Goal: Task Accomplishment & Management: Complete application form

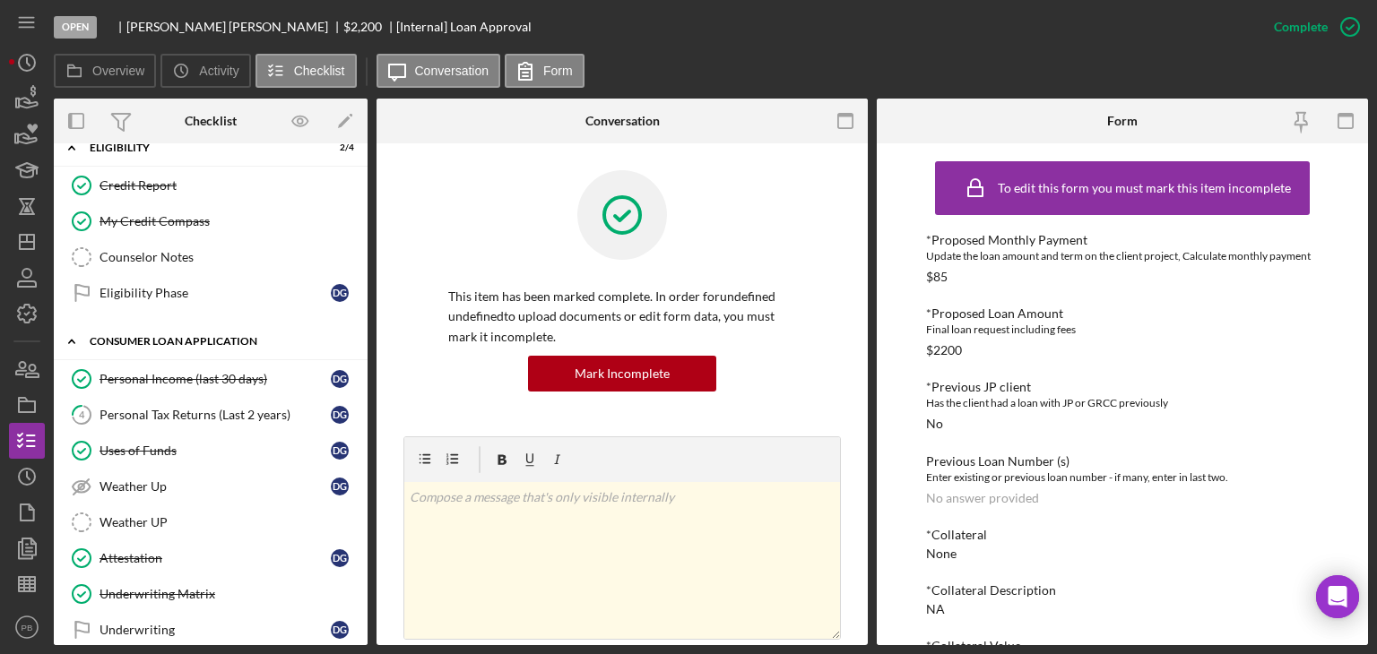
scroll to position [448, 0]
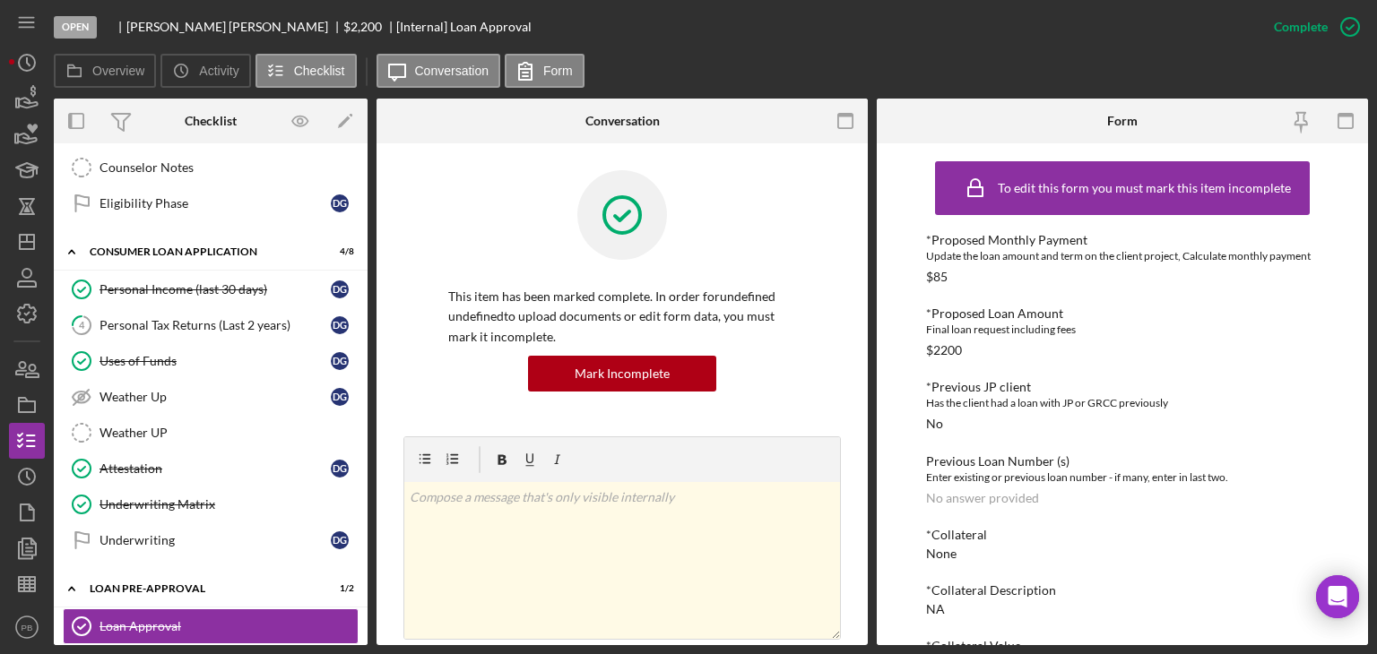
drag, startPoint x: 205, startPoint y: 324, endPoint x: 485, endPoint y: 322, distance: 279.7
click at [205, 324] on div "Personal Tax Returns (Last 2 years)" at bounding box center [215, 325] width 231 height 14
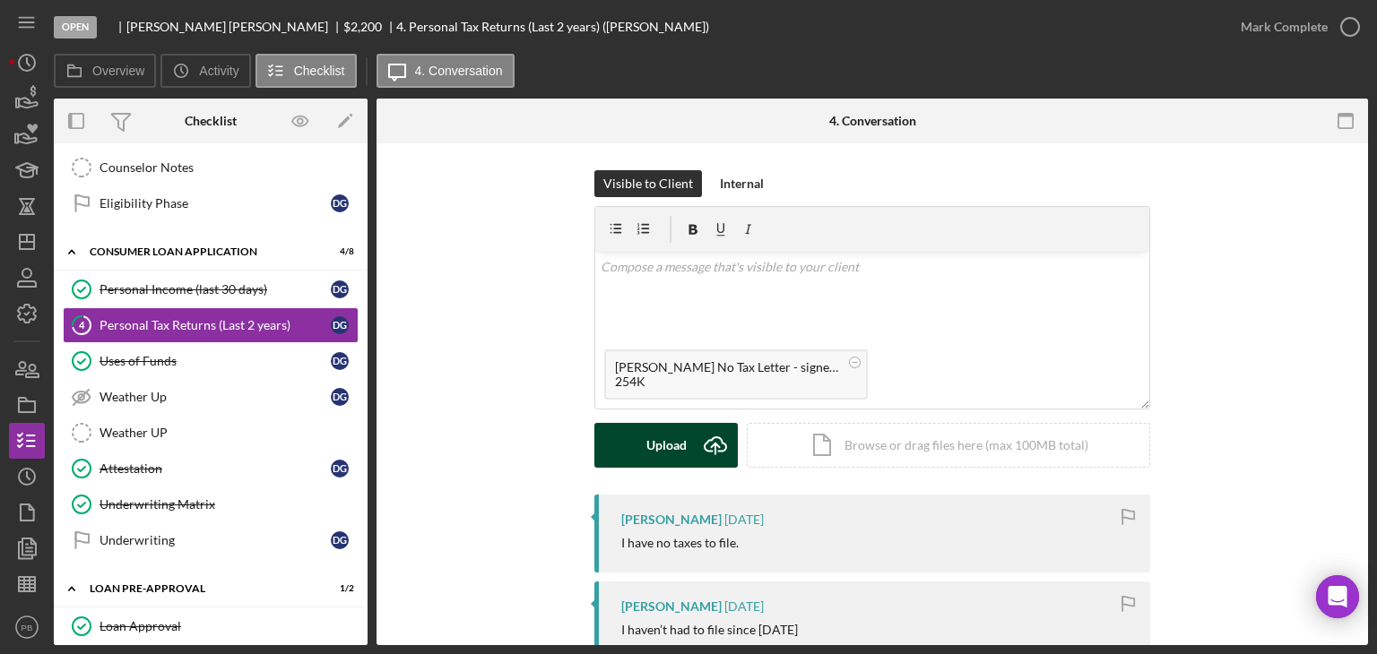
click at [646, 456] on div "Upload" at bounding box center [666, 445] width 40 height 45
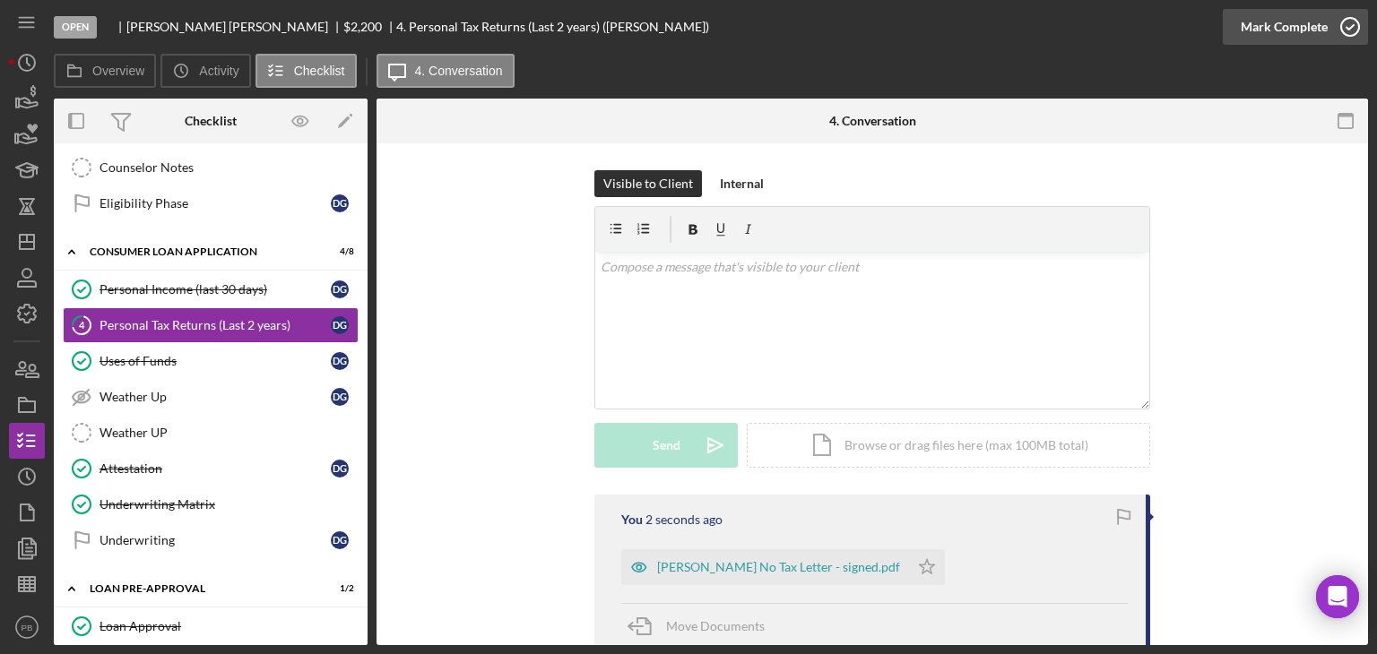
click at [1301, 26] on div "Mark Complete" at bounding box center [1284, 27] width 87 height 36
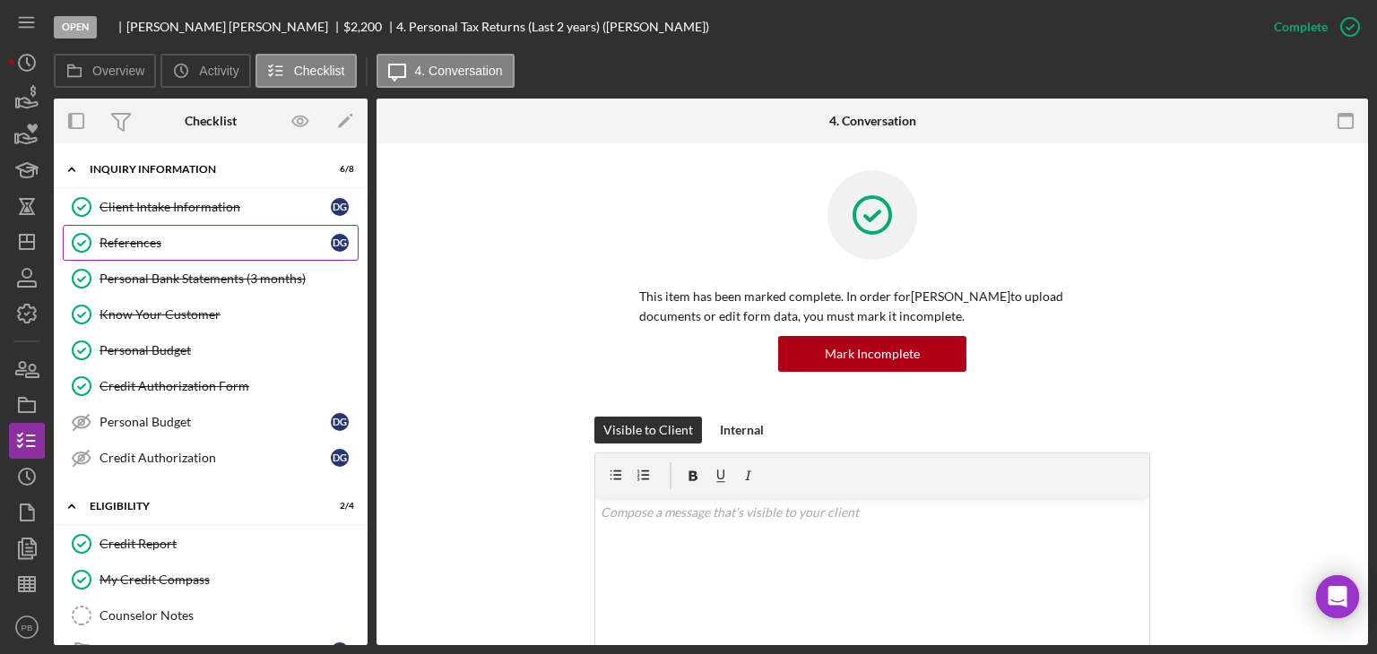
click at [163, 229] on link "References References D G" at bounding box center [211, 243] width 296 height 36
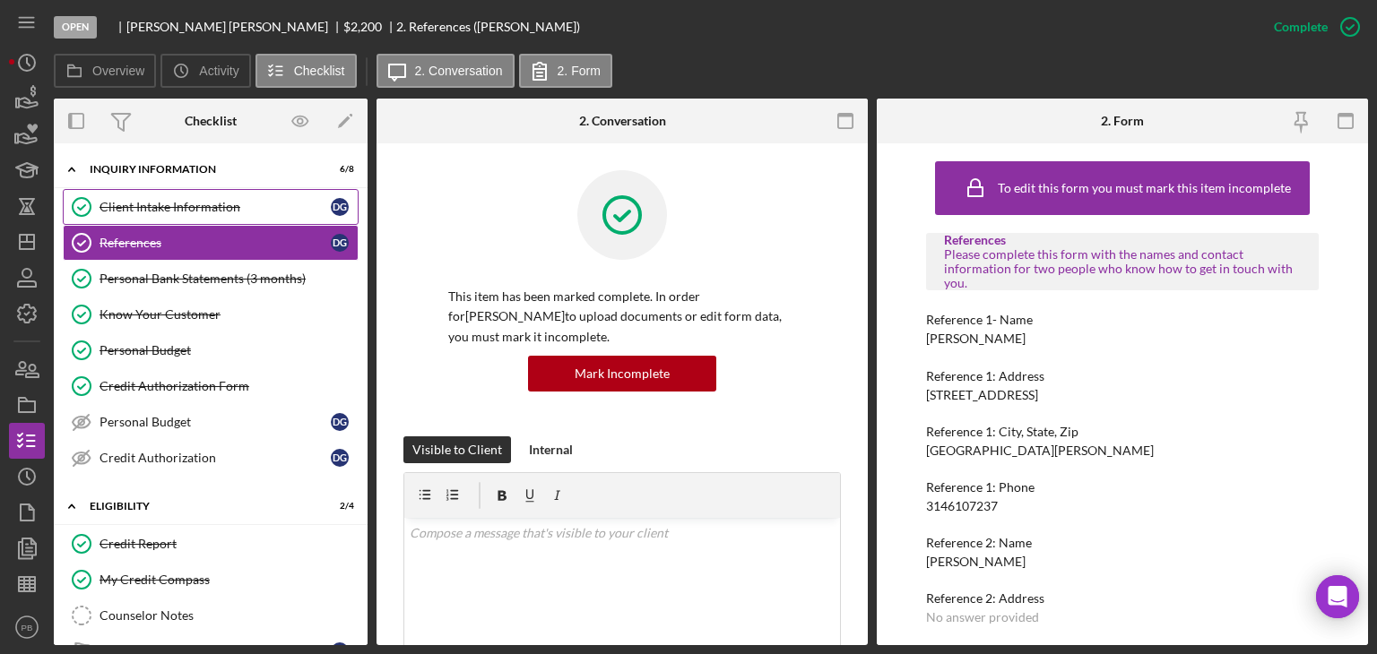
click at [167, 208] on div "Client Intake Information" at bounding box center [215, 207] width 231 height 14
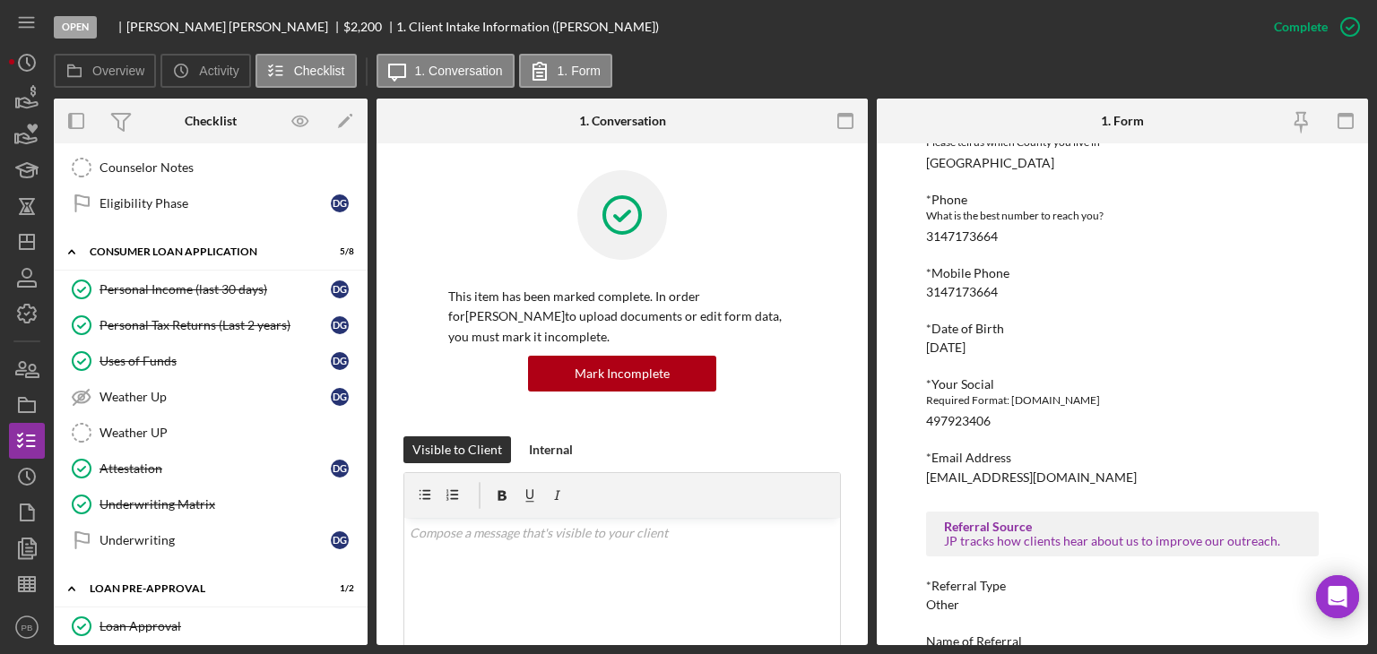
scroll to position [938, 0]
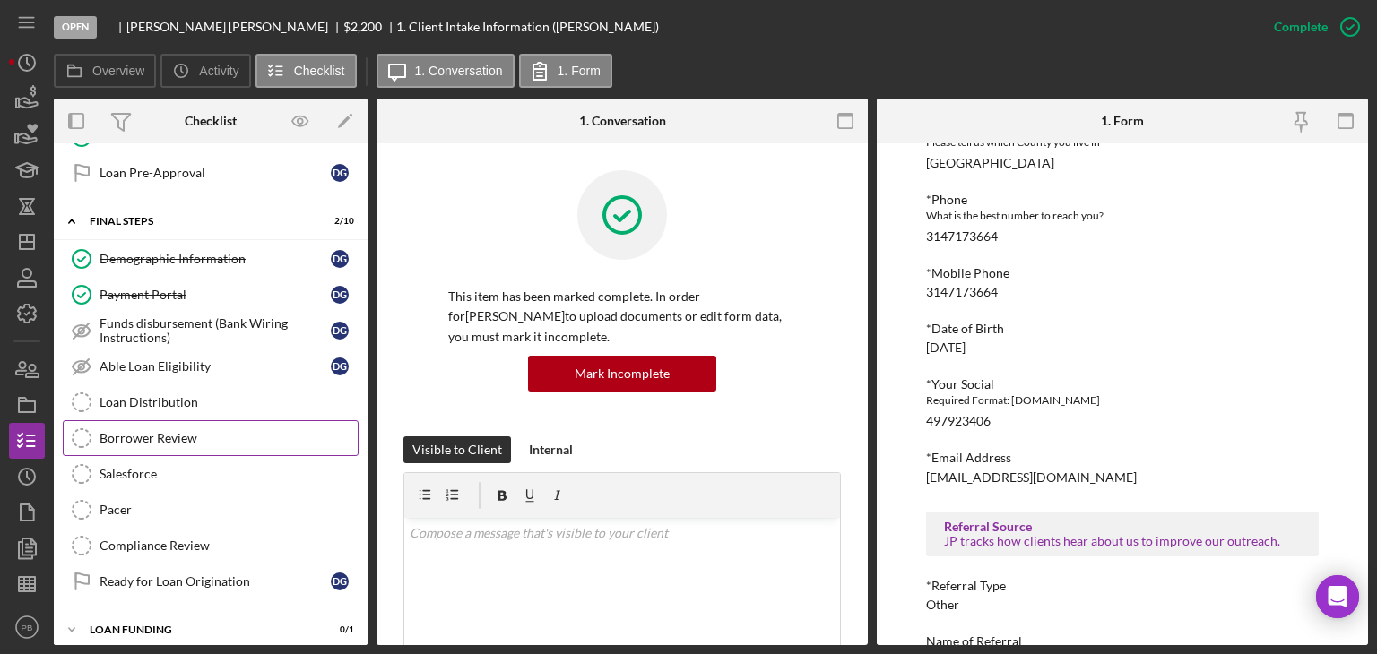
click at [155, 431] on div "Borrower Review" at bounding box center [229, 438] width 258 height 14
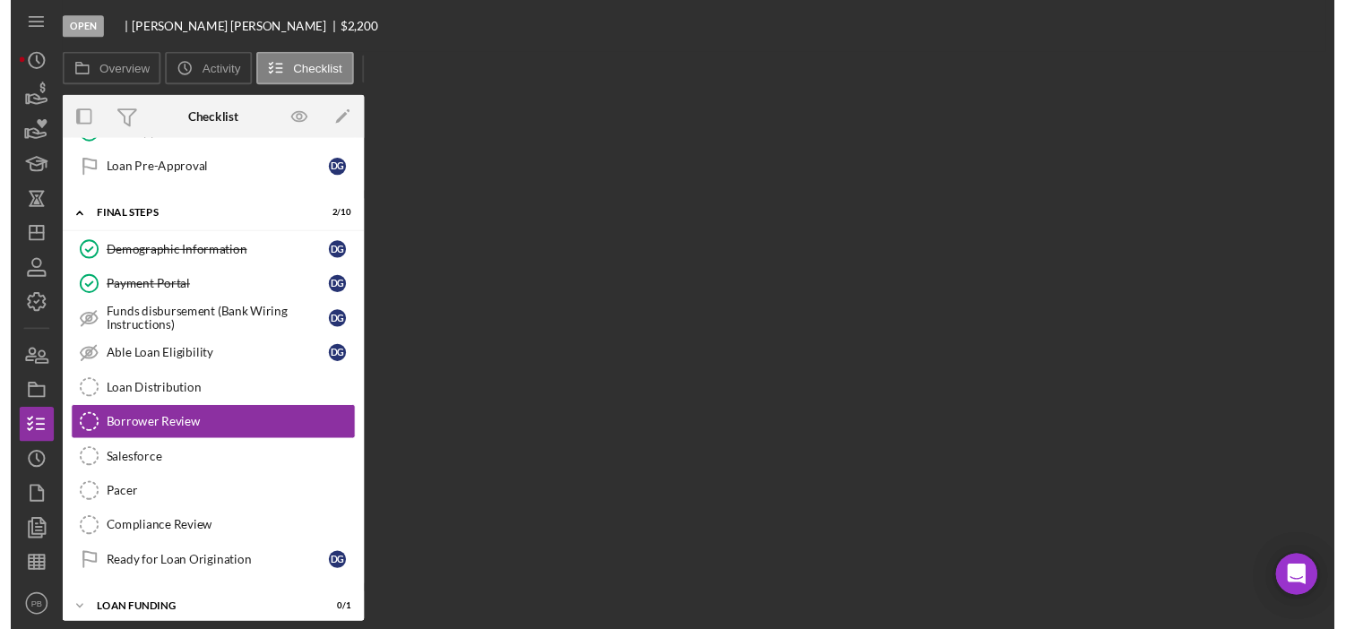
scroll to position [938, 0]
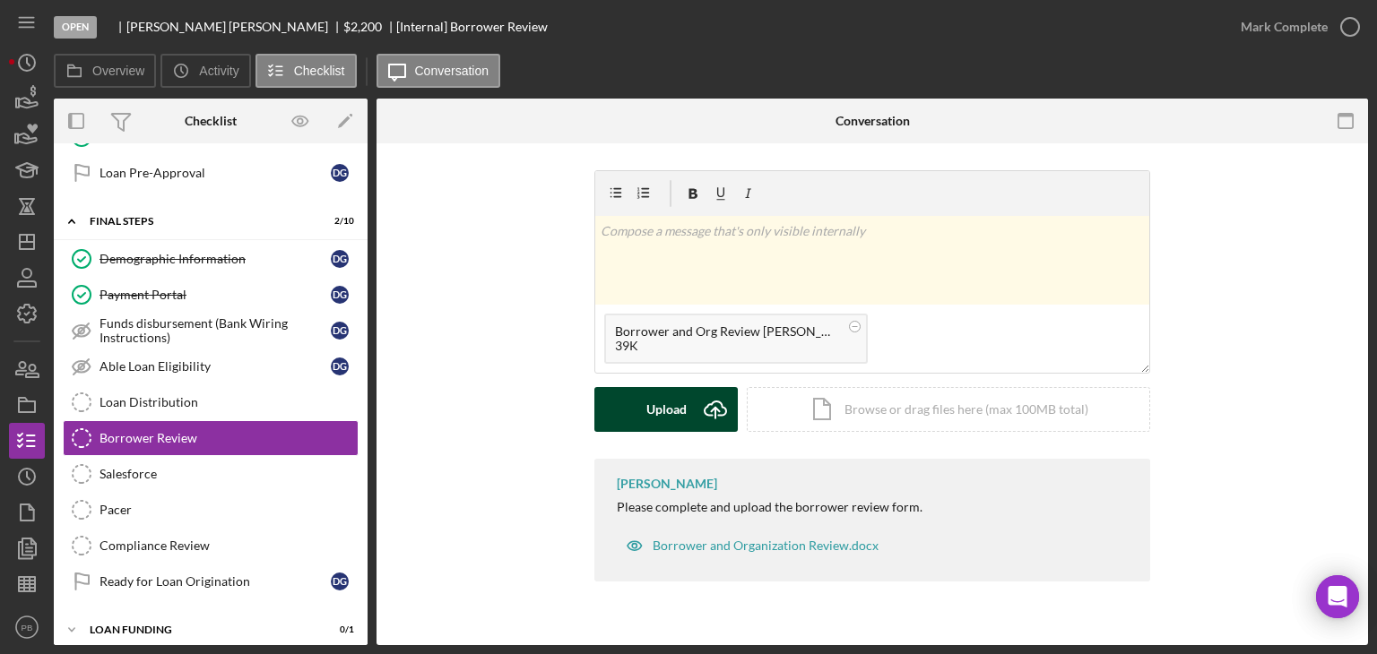
click at [663, 424] on div "Upload" at bounding box center [666, 409] width 40 height 45
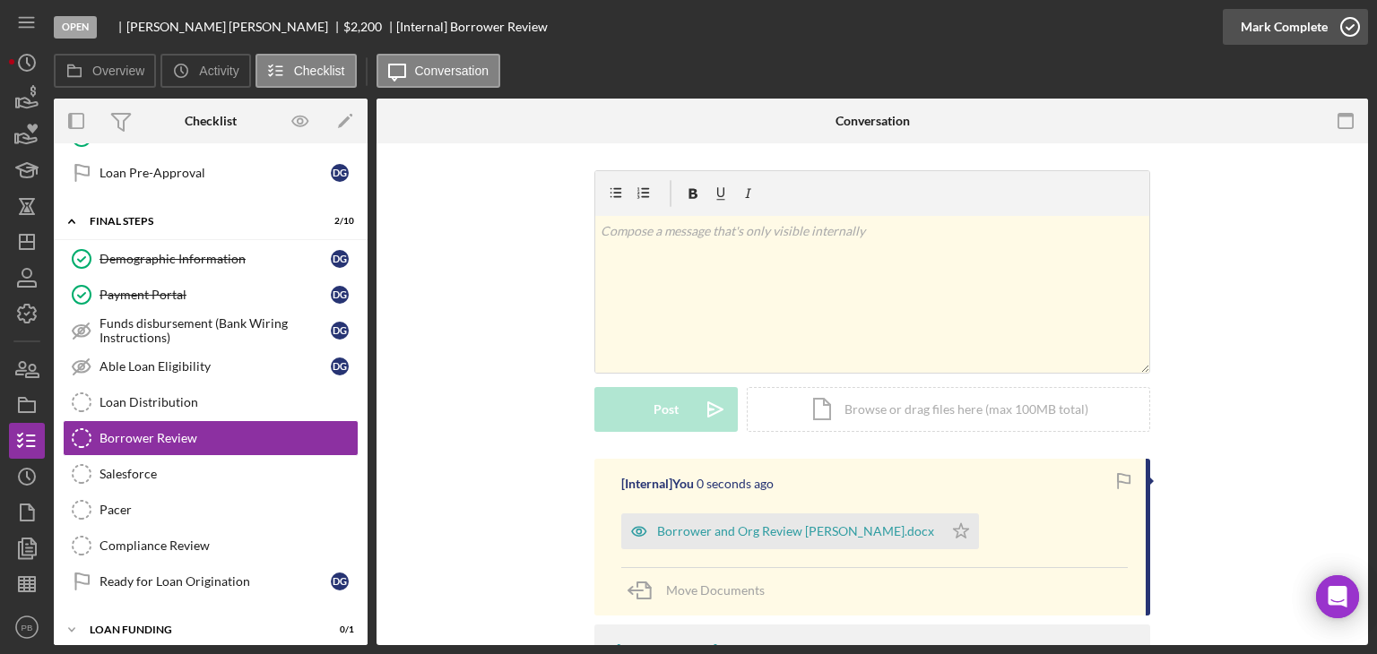
click at [1312, 28] on div "Mark Complete" at bounding box center [1284, 27] width 87 height 36
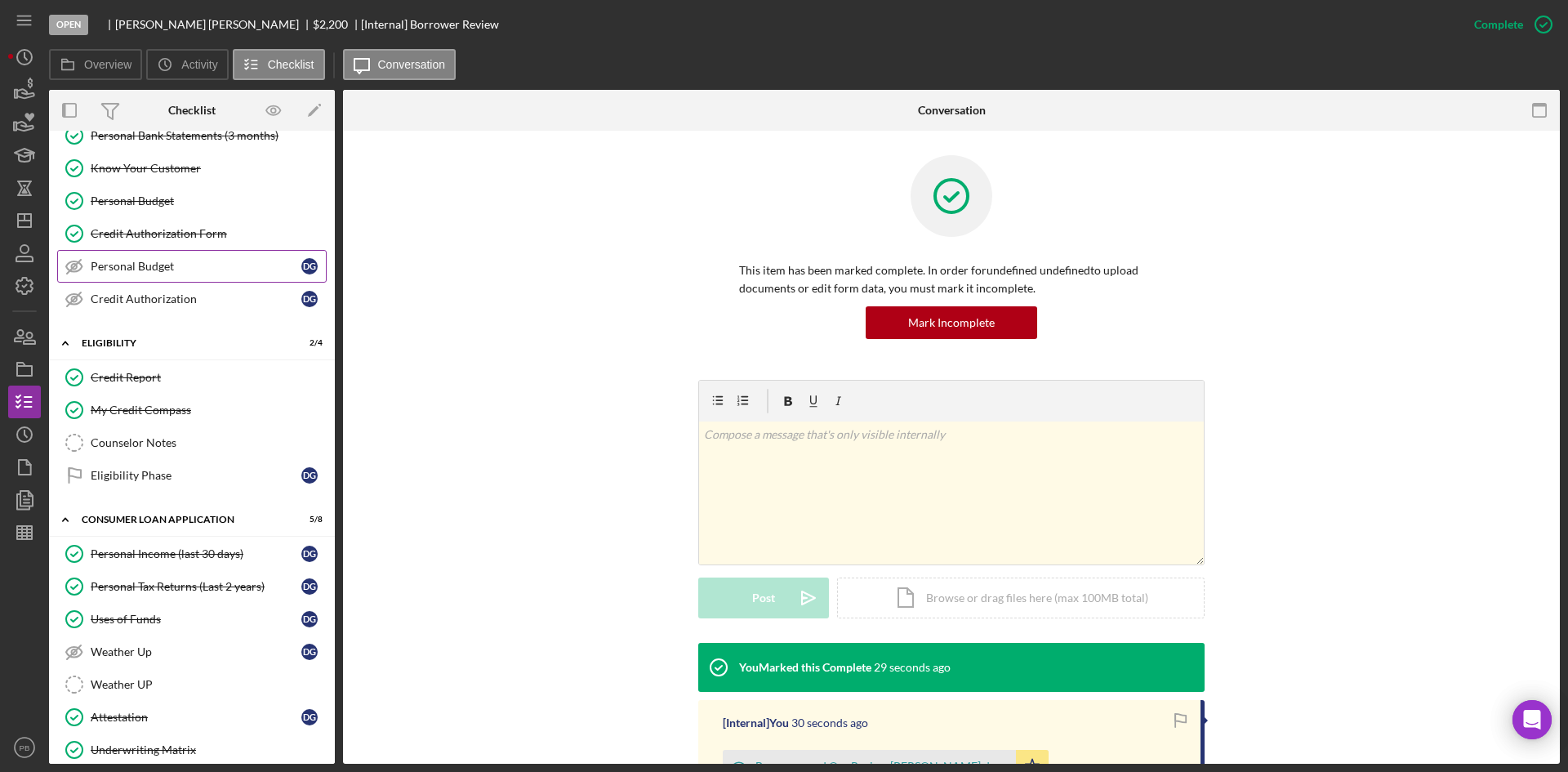
scroll to position [0, 0]
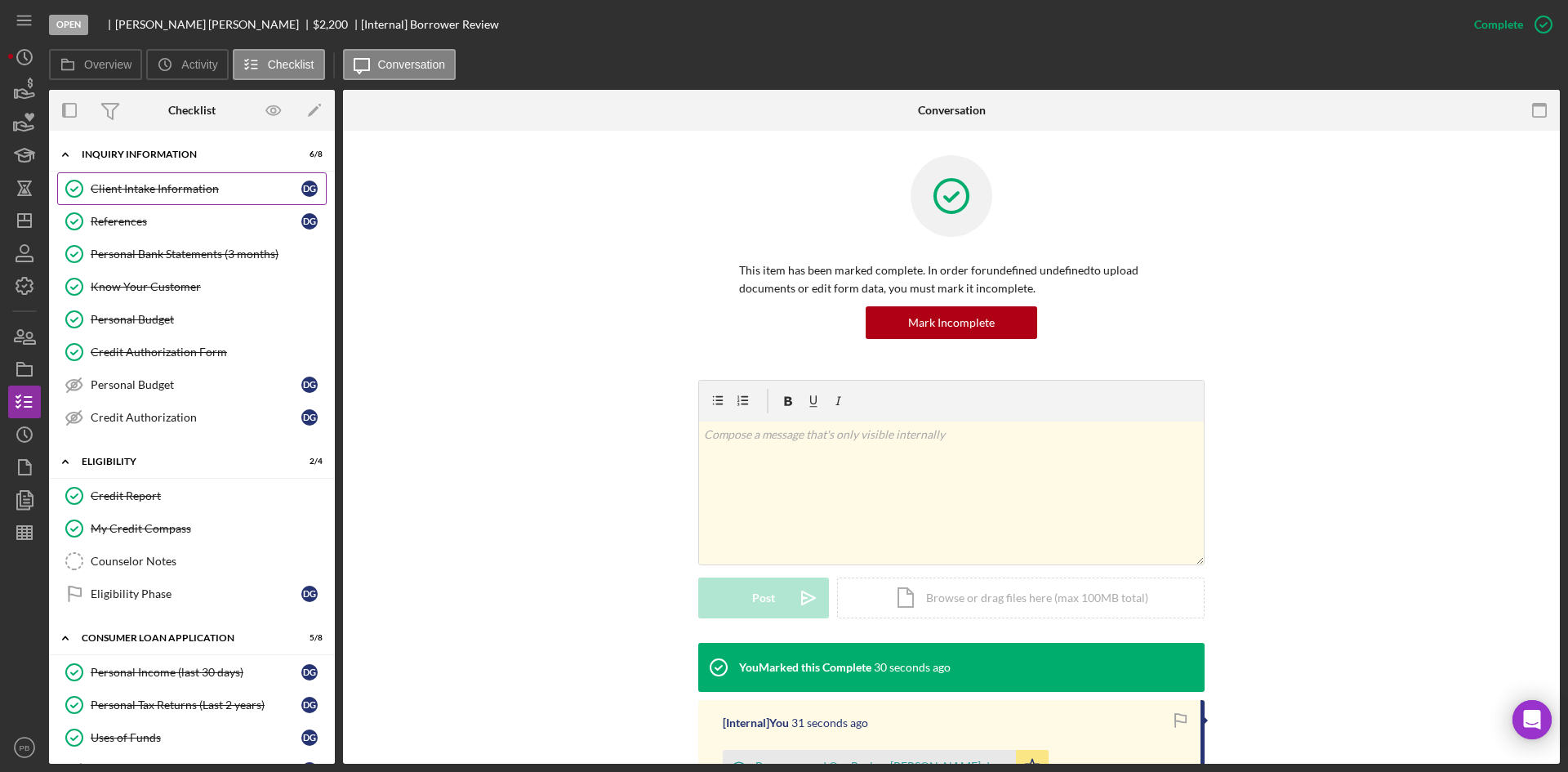
drag, startPoint x: 174, startPoint y: 193, endPoint x: 190, endPoint y: 193, distance: 16.0
click at [174, 193] on div "Client Intake Information" at bounding box center [196, 189] width 210 height 13
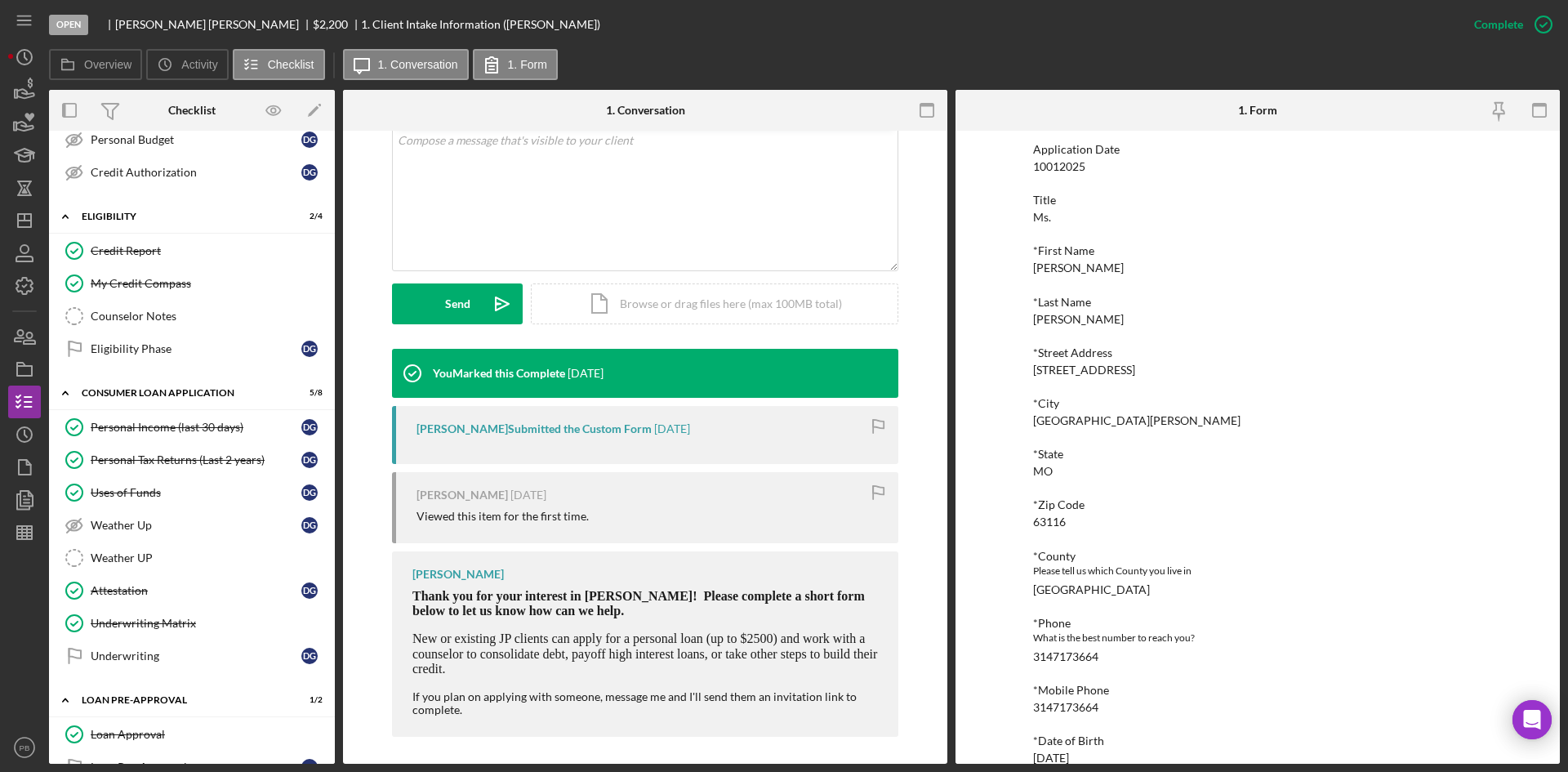
scroll to position [572, 0]
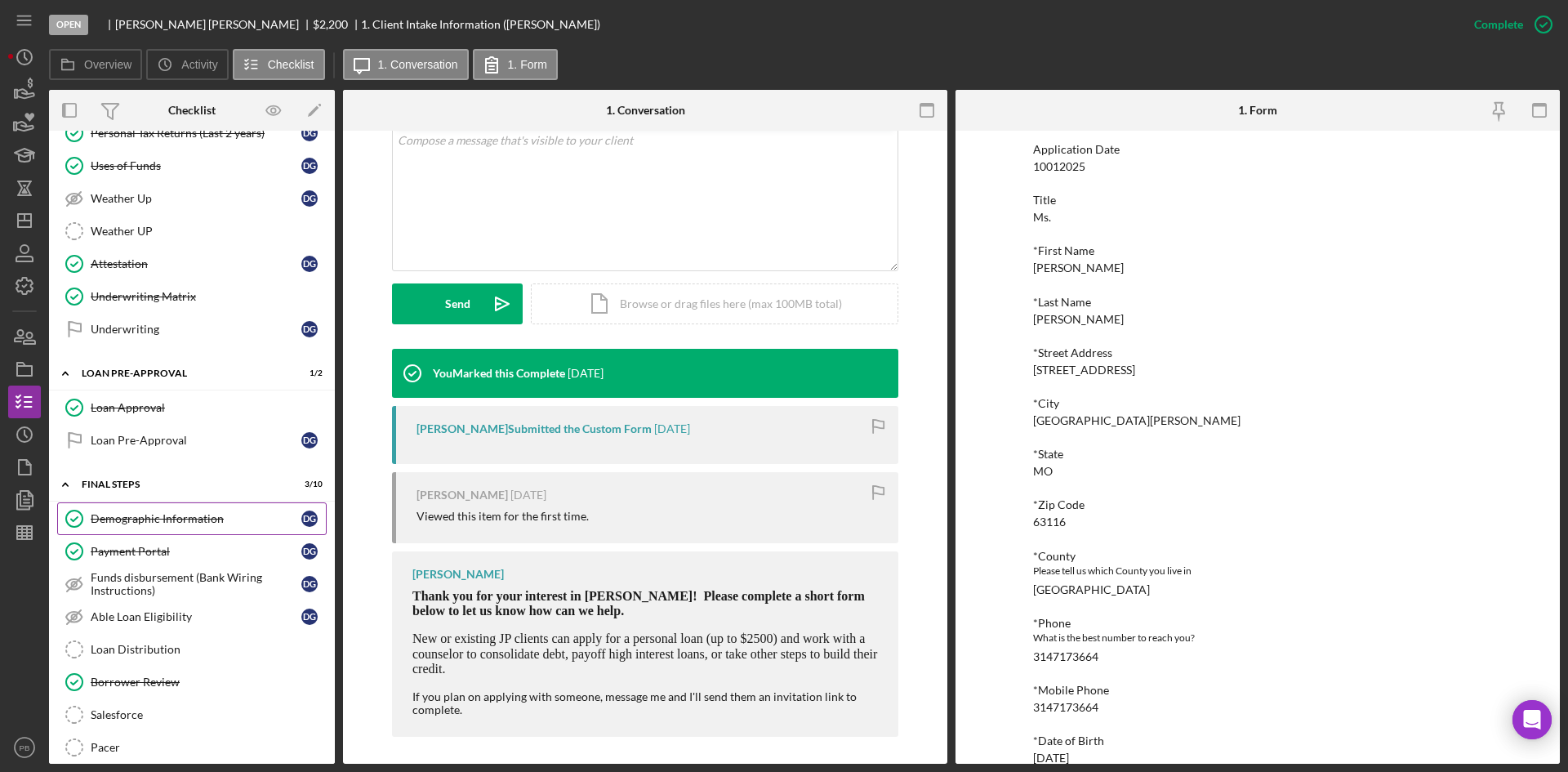
click at [189, 527] on link "Demographic Information Demographic Information D G" at bounding box center [192, 519] width 270 height 33
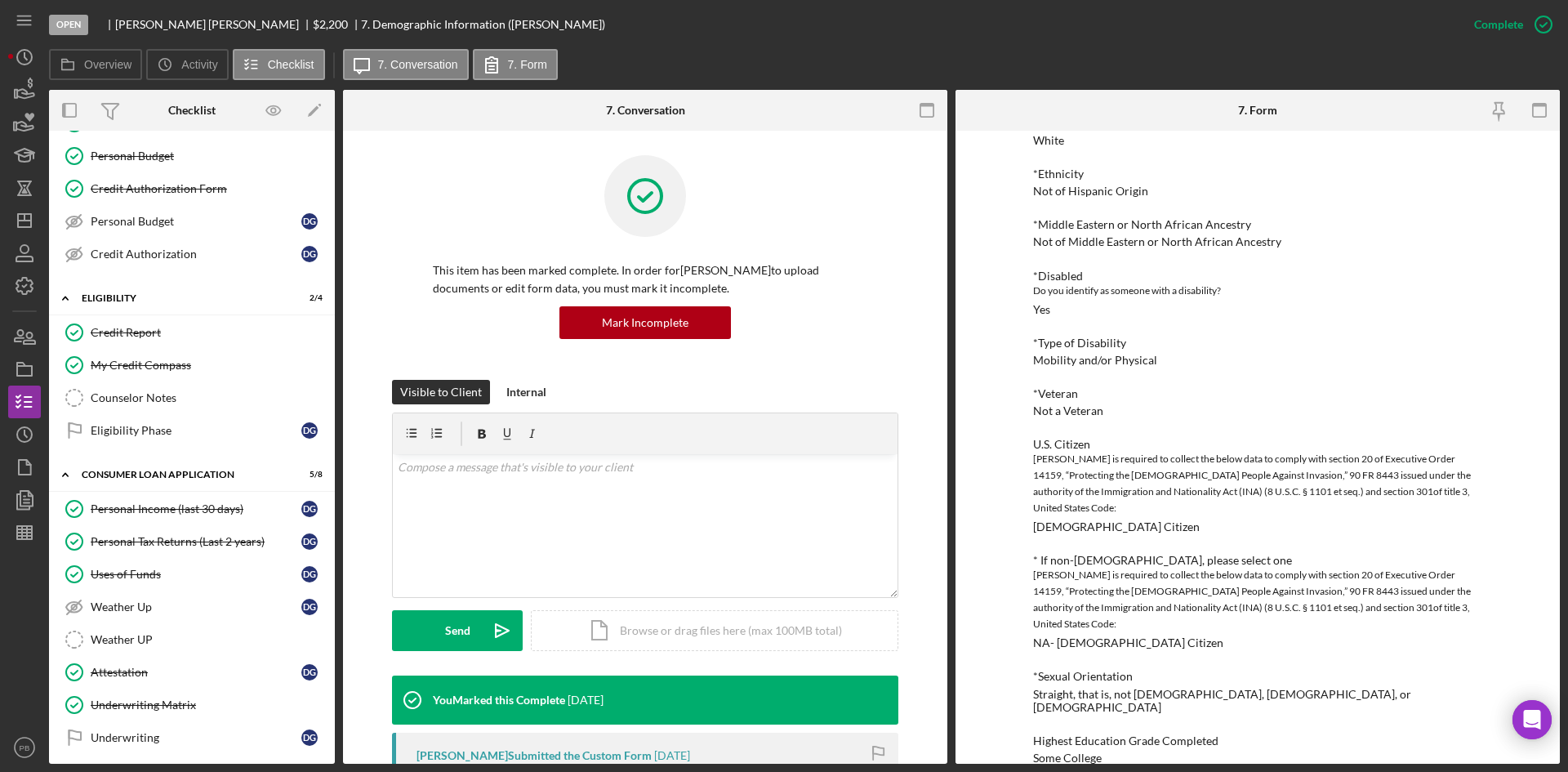
scroll to position [654, 0]
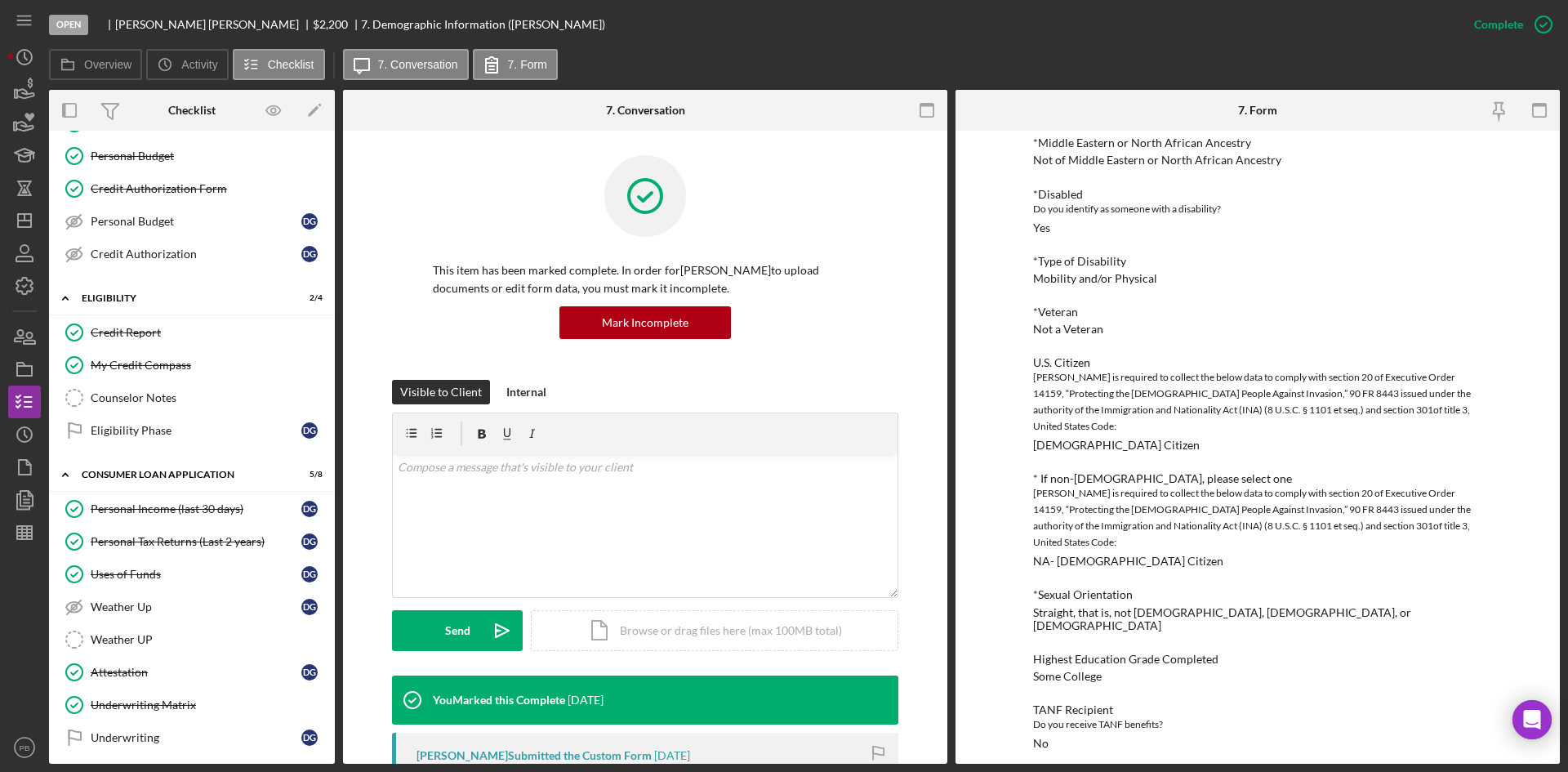
drag, startPoint x: 154, startPoint y: 510, endPoint x: 771, endPoint y: 407, distance: 625.5
click at [154, 510] on div "Personal Income (last 30 days)" at bounding box center [196, 509] width 210 height 13
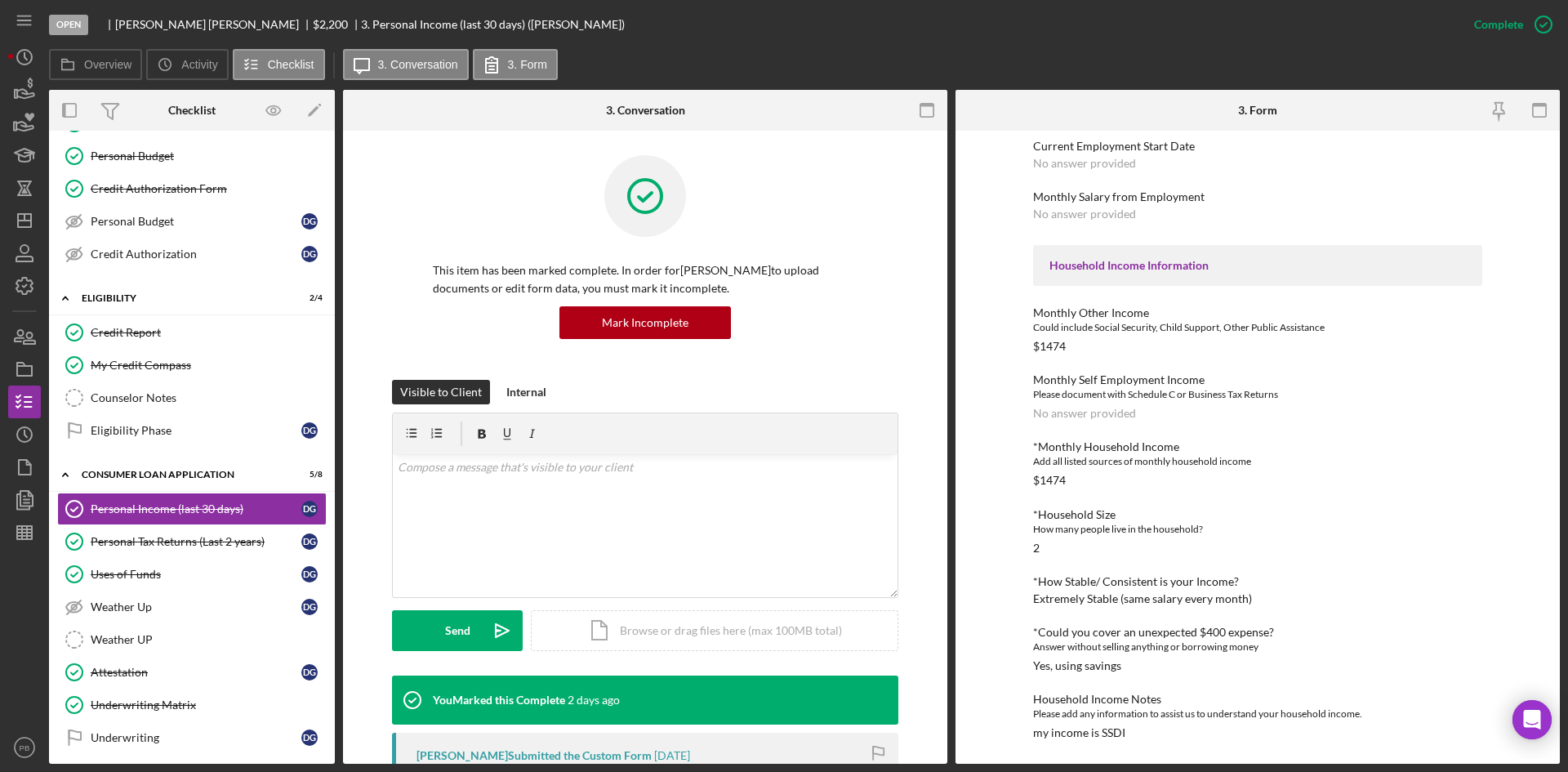
scroll to position [408, 0]
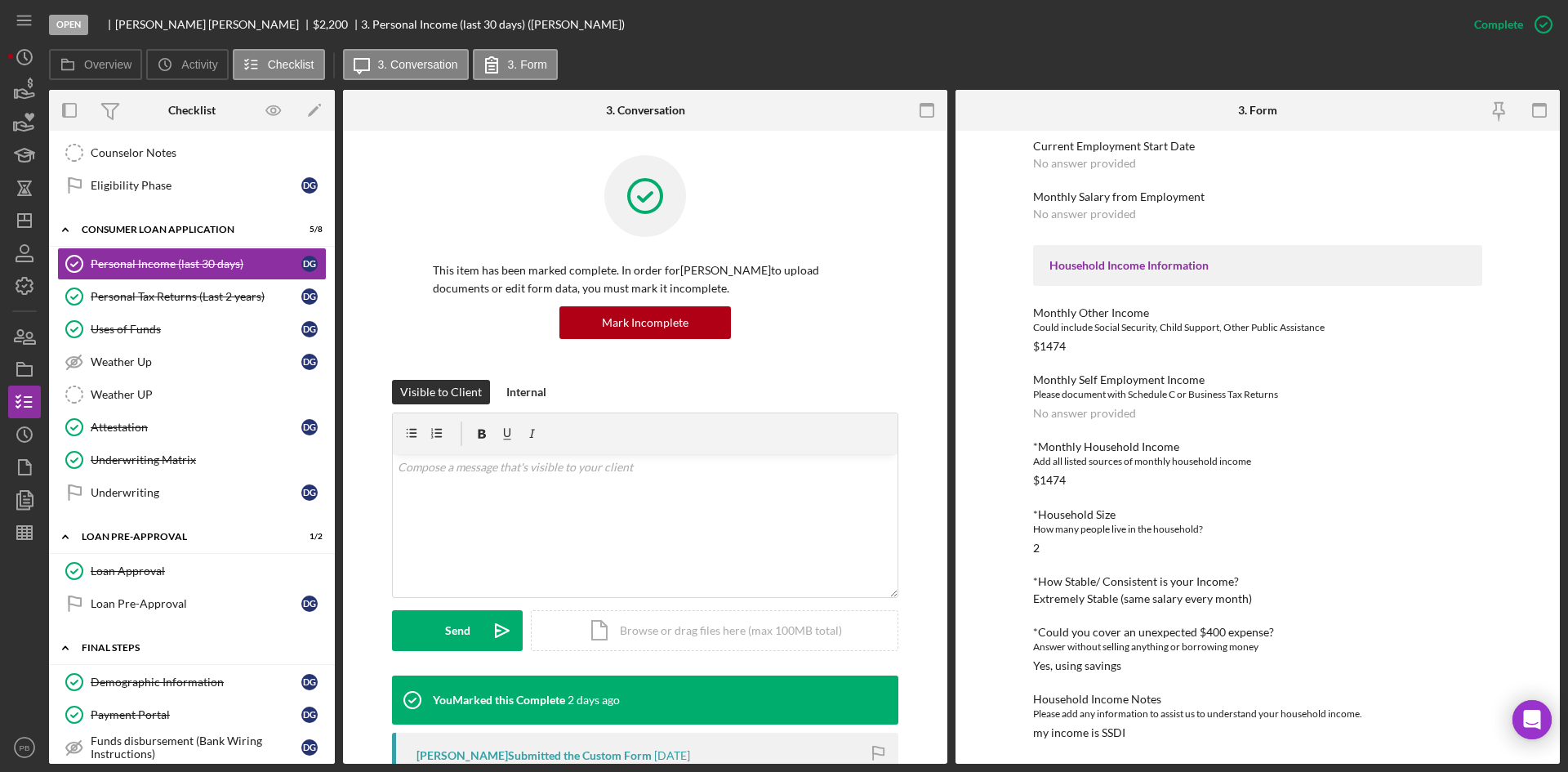
click at [159, 596] on link "Demographic Information Demographic Information D G" at bounding box center [192, 683] width 270 height 33
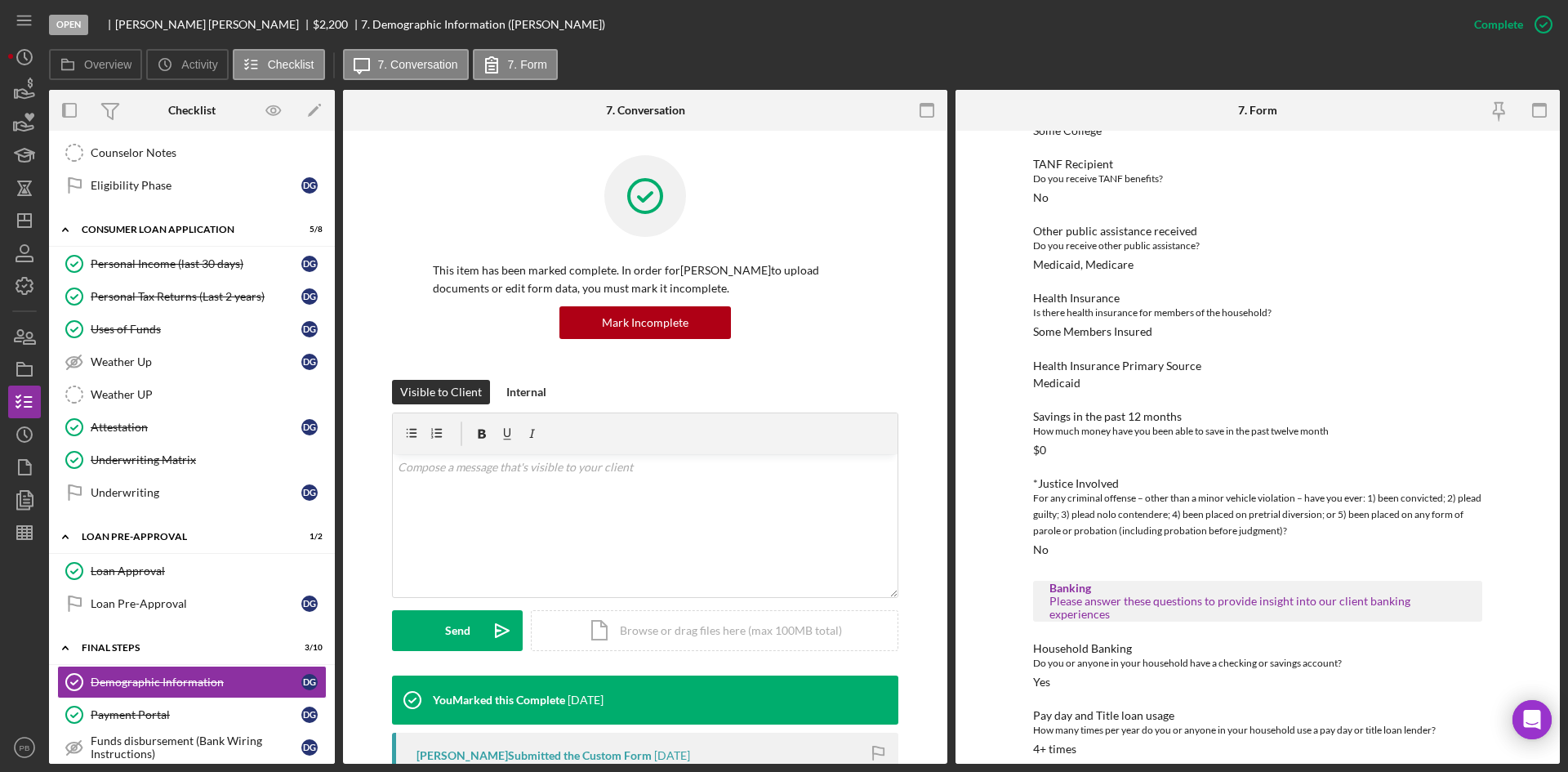
scroll to position [1036, 0]
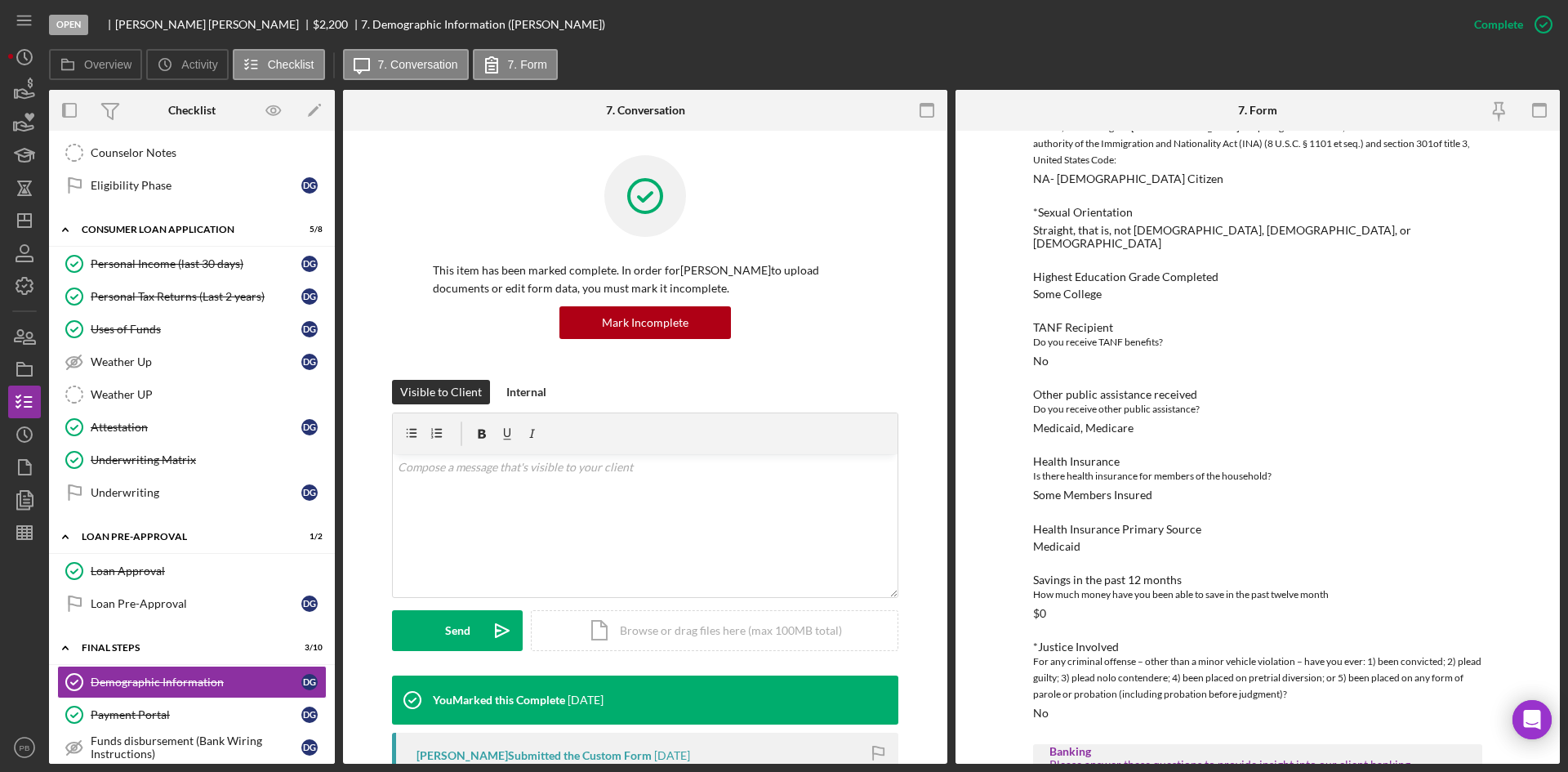
drag, startPoint x: 105, startPoint y: 273, endPoint x: 327, endPoint y: 273, distance: 222.0
click at [105, 273] on link "Personal Income (last 30 days) Personal Income (last 30 days) D G" at bounding box center [192, 264] width 270 height 33
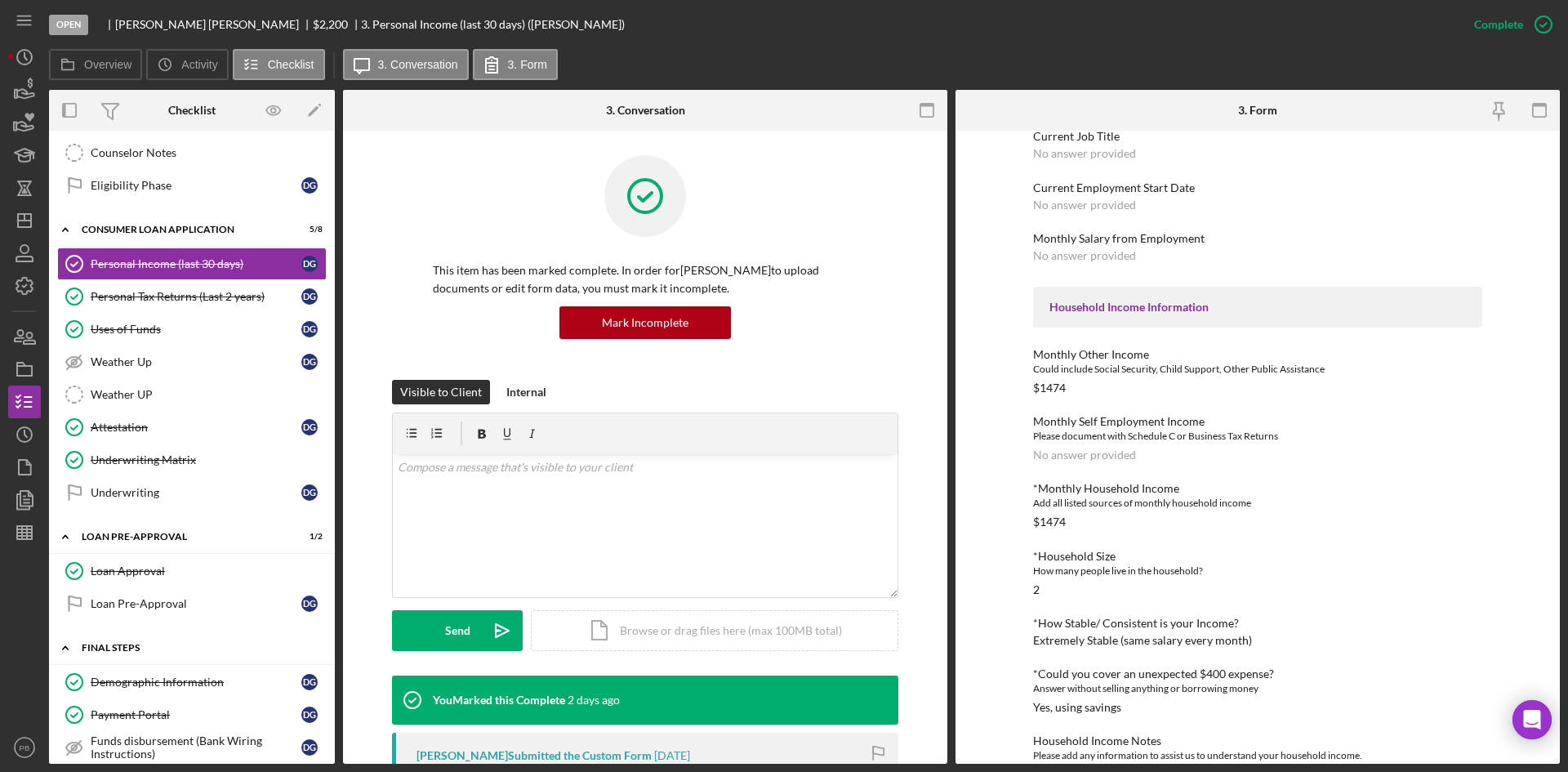
scroll to position [691, 0]
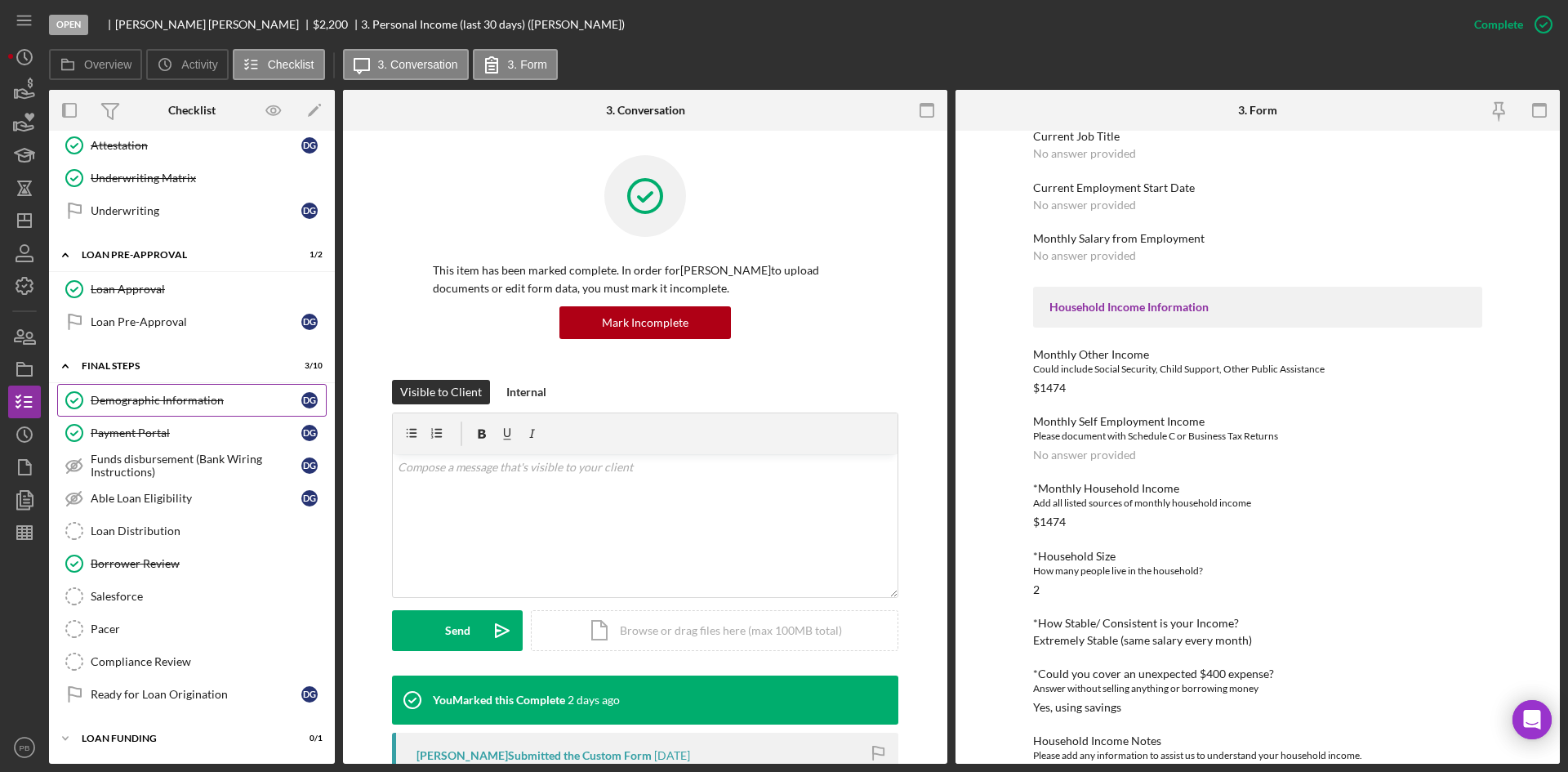
drag, startPoint x: 148, startPoint y: 403, endPoint x: 343, endPoint y: 382, distance: 196.1
click at [148, 403] on div "Demographic Information" at bounding box center [196, 400] width 210 height 13
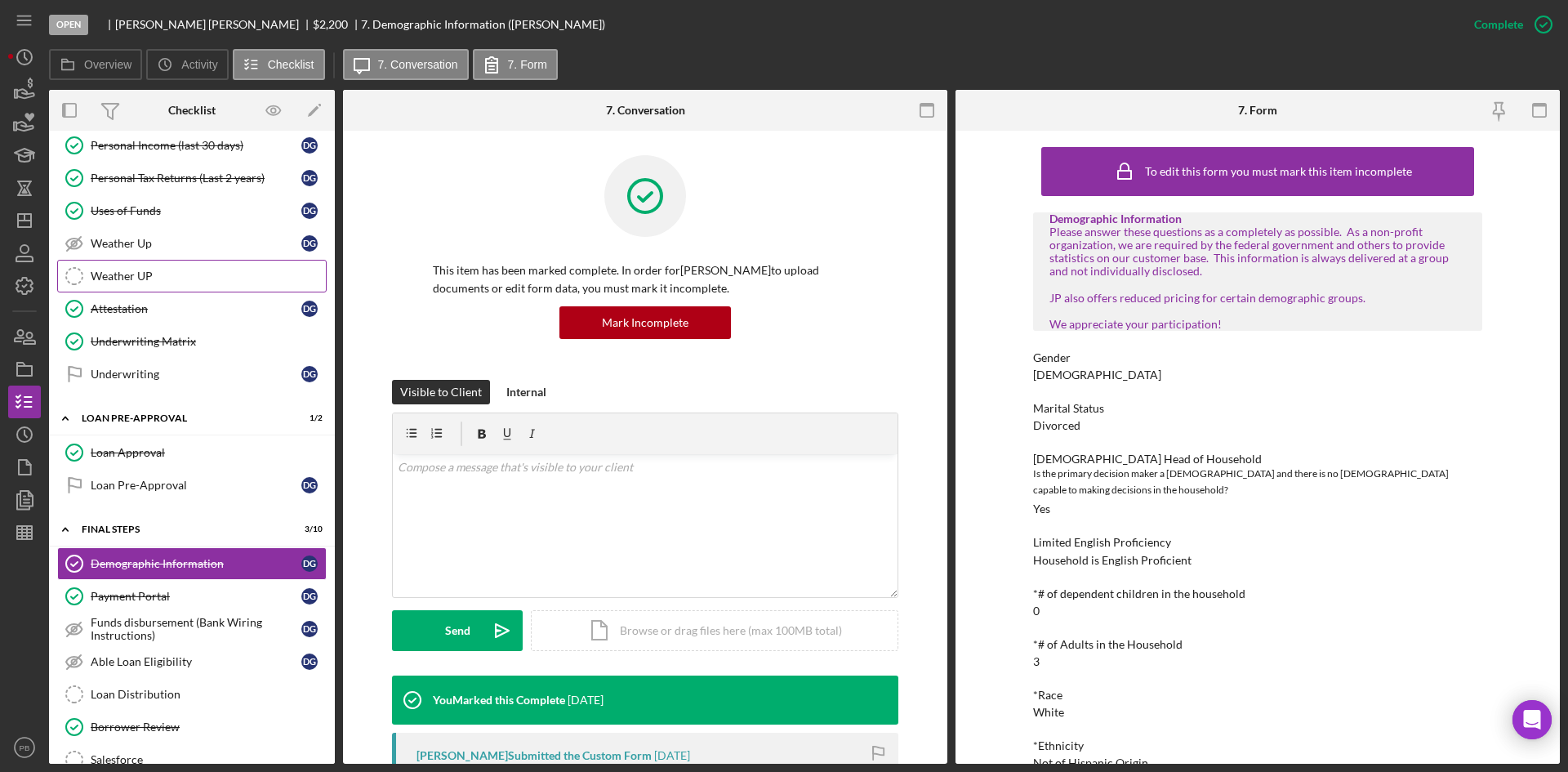
scroll to position [364, 0]
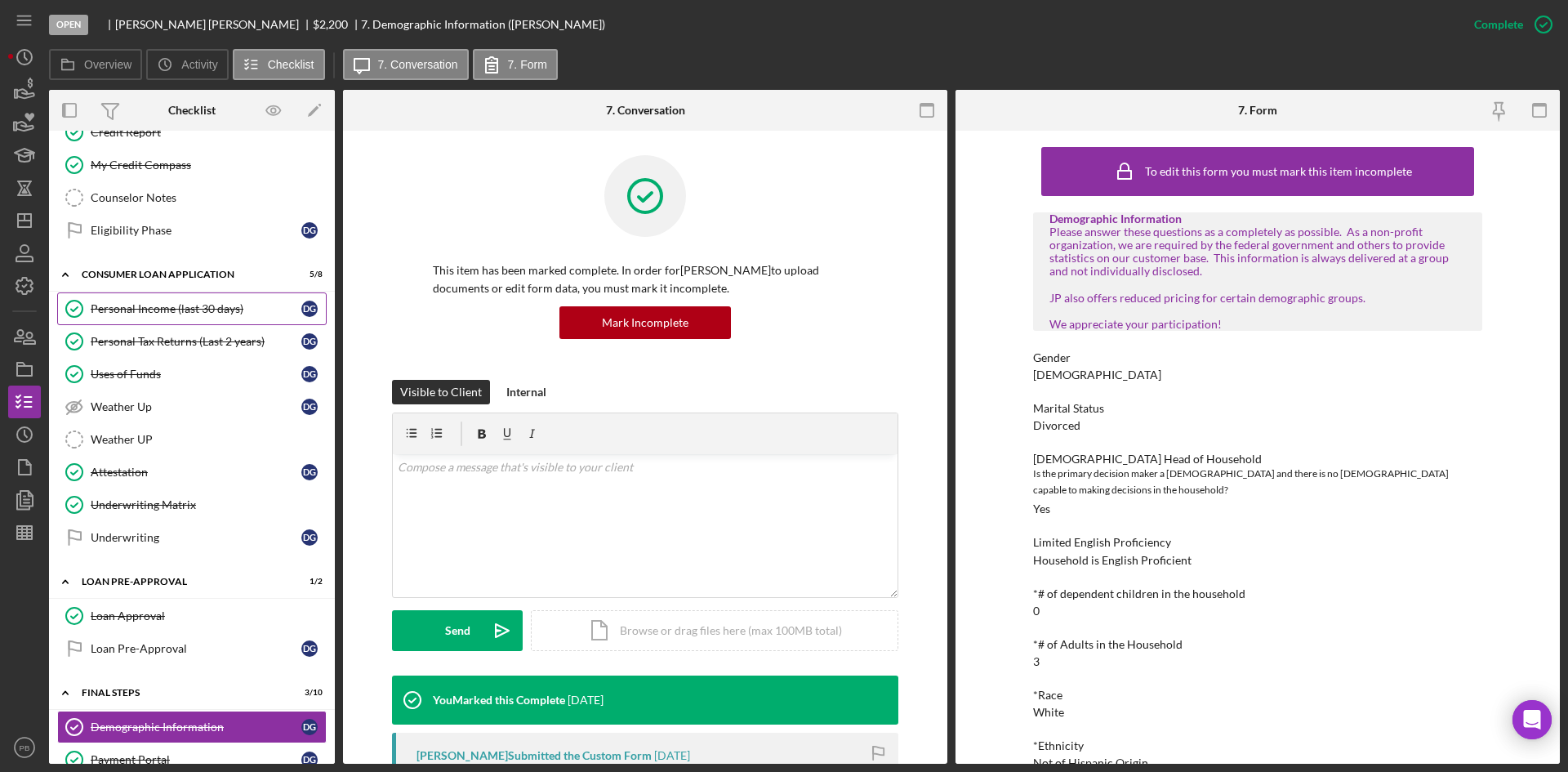
click at [165, 303] on div "Personal Income (last 30 days)" at bounding box center [196, 309] width 210 height 13
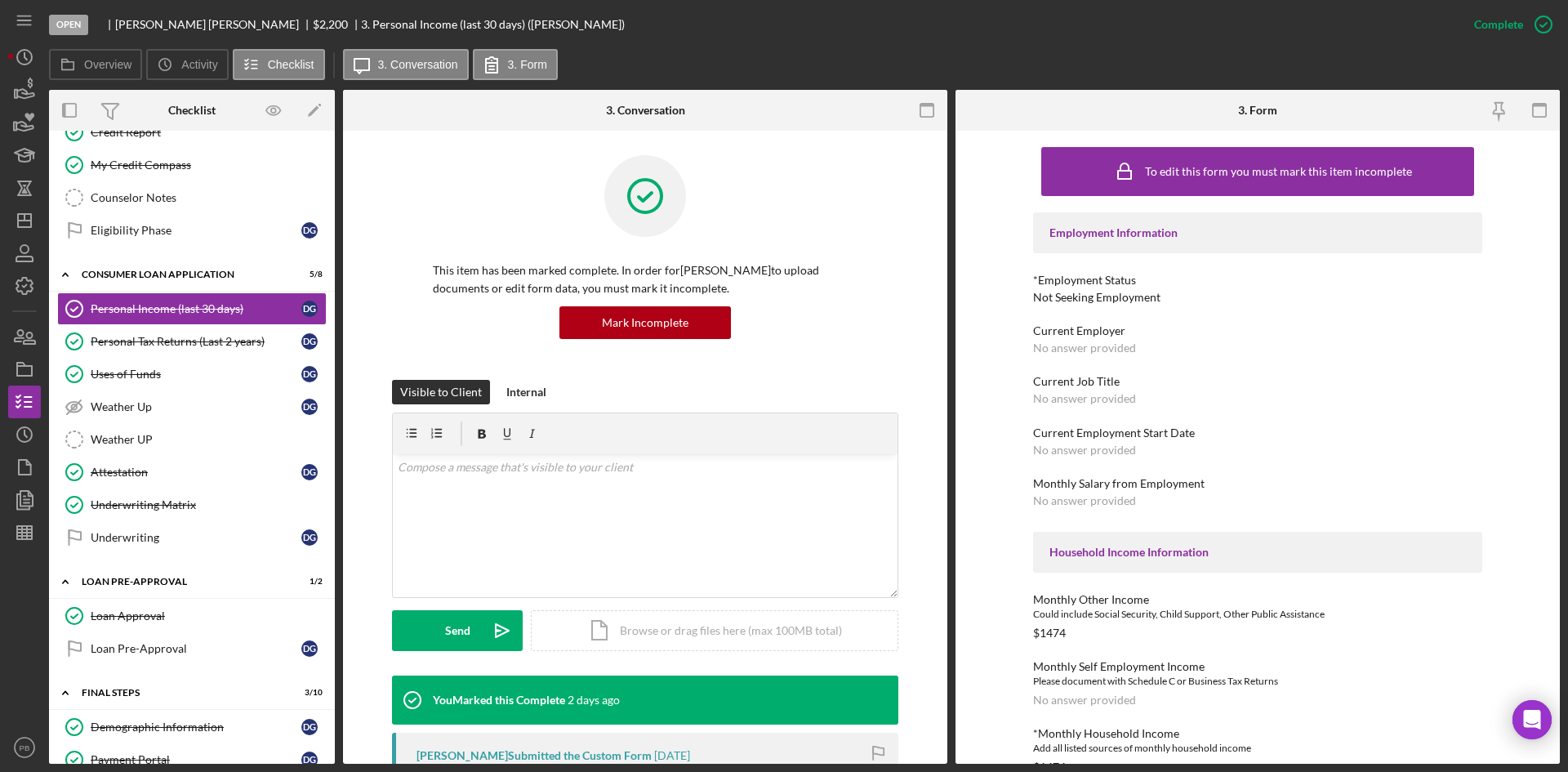
scroll to position [118, 0]
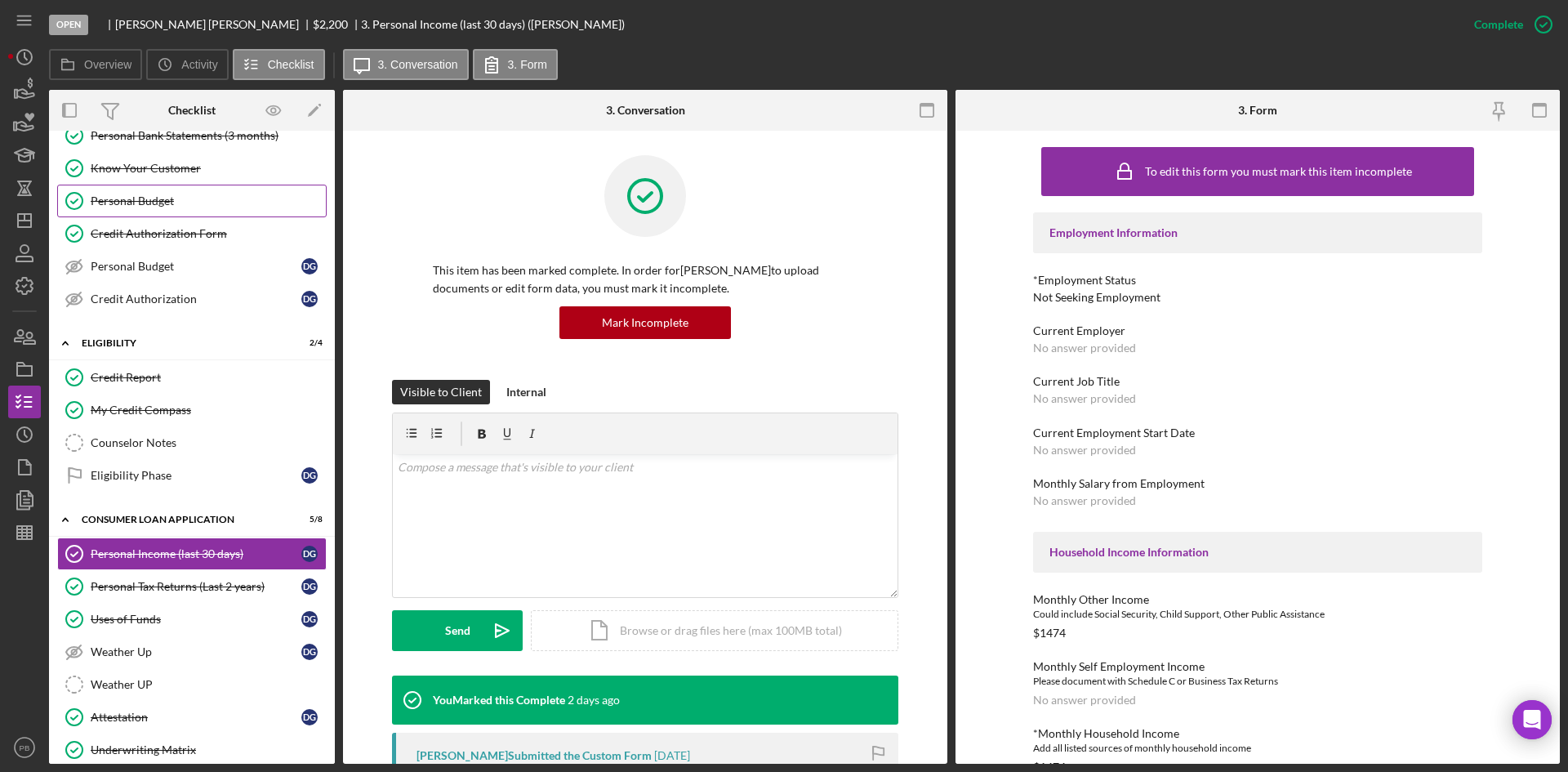
drag, startPoint x: 188, startPoint y: 223, endPoint x: 146, endPoint y: 199, distance: 48.4
click at [146, 199] on div "Personal Budget" at bounding box center [209, 201] width 235 height 13
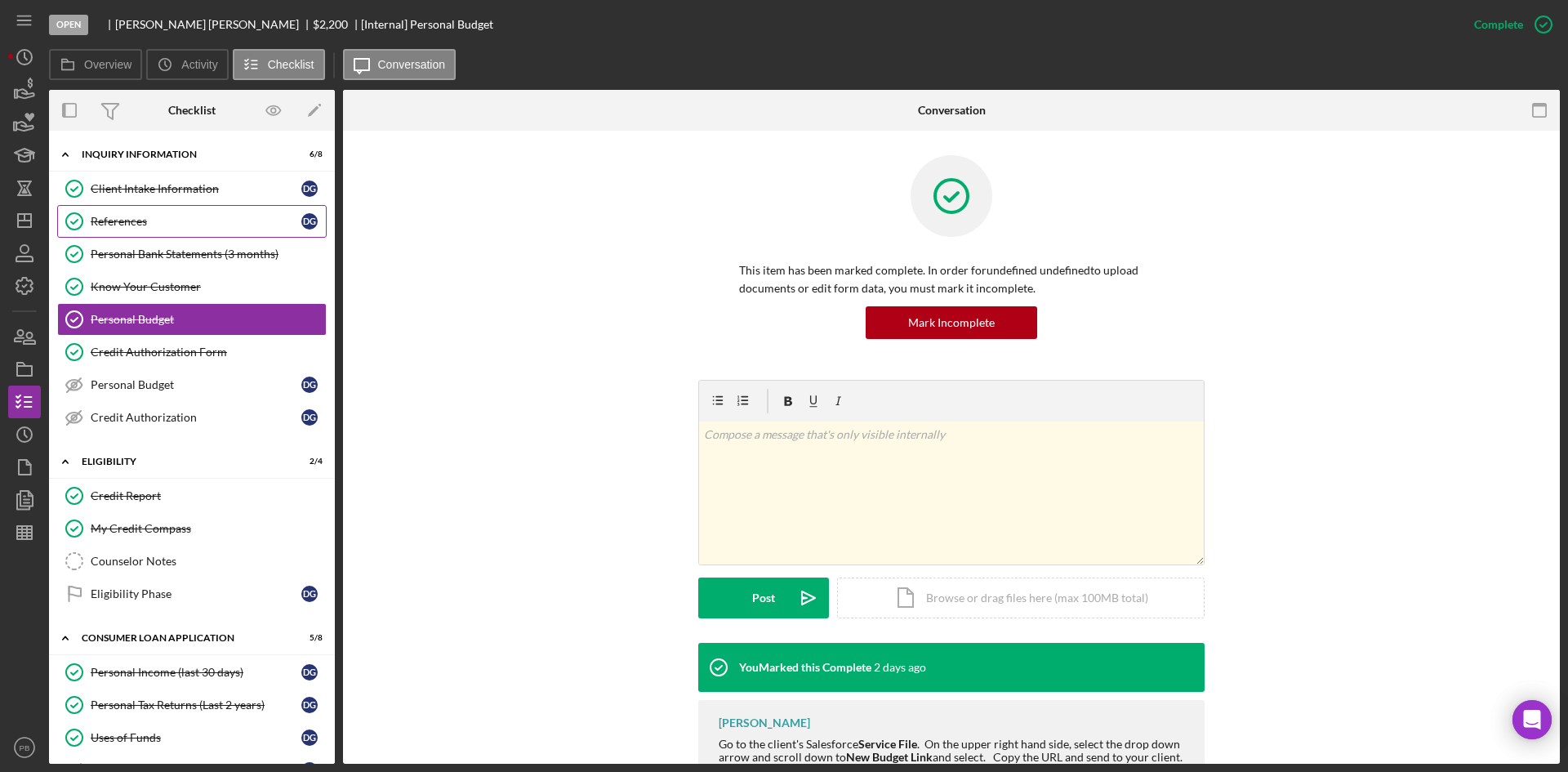
click at [139, 232] on link "References References D G" at bounding box center [192, 221] width 270 height 33
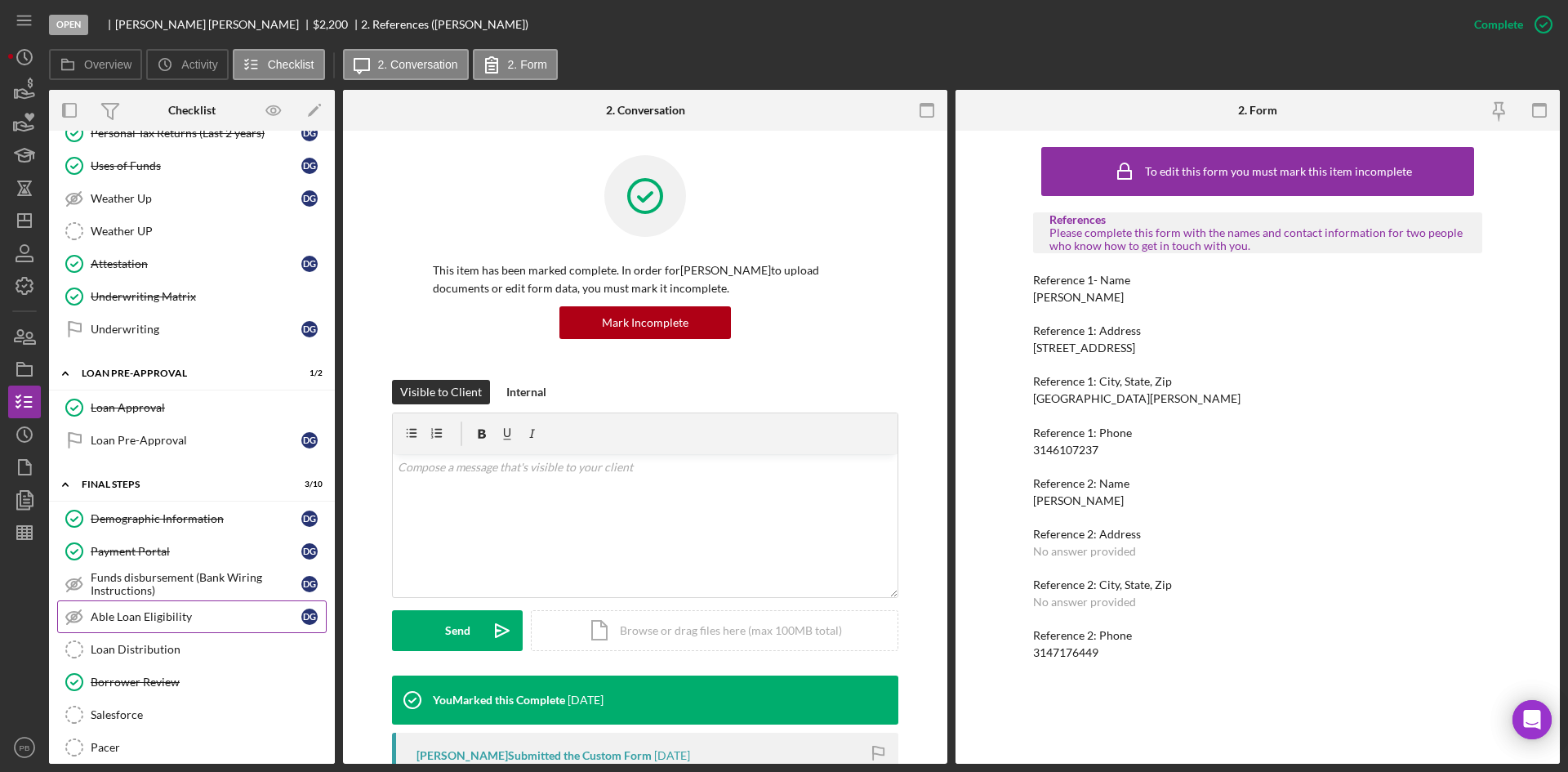
scroll to position [654, 0]
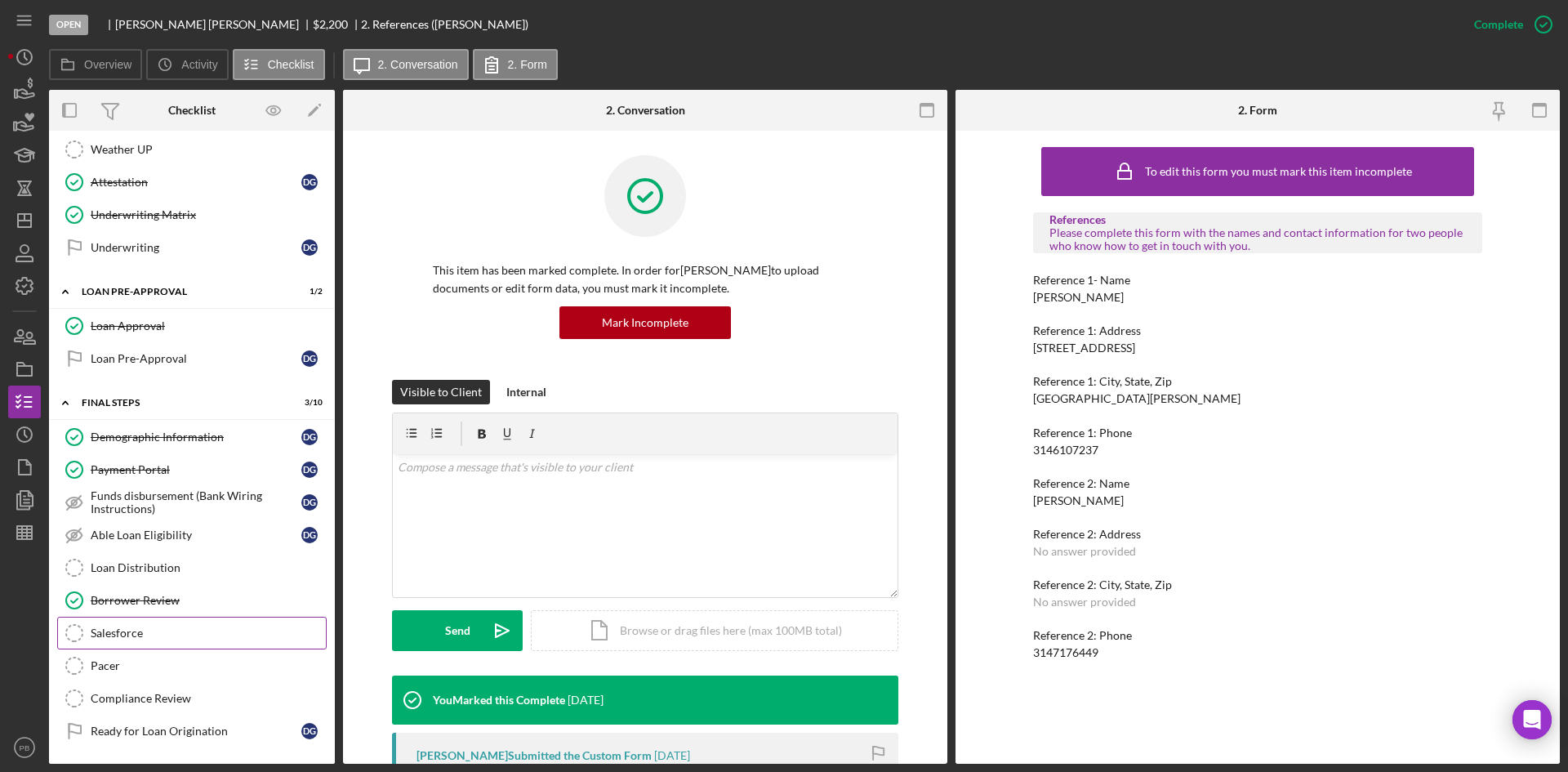
drag, startPoint x: 136, startPoint y: 623, endPoint x: 118, endPoint y: 623, distance: 18.0
click at [136, 596] on link "Salesforce Salesforce" at bounding box center [192, 633] width 270 height 33
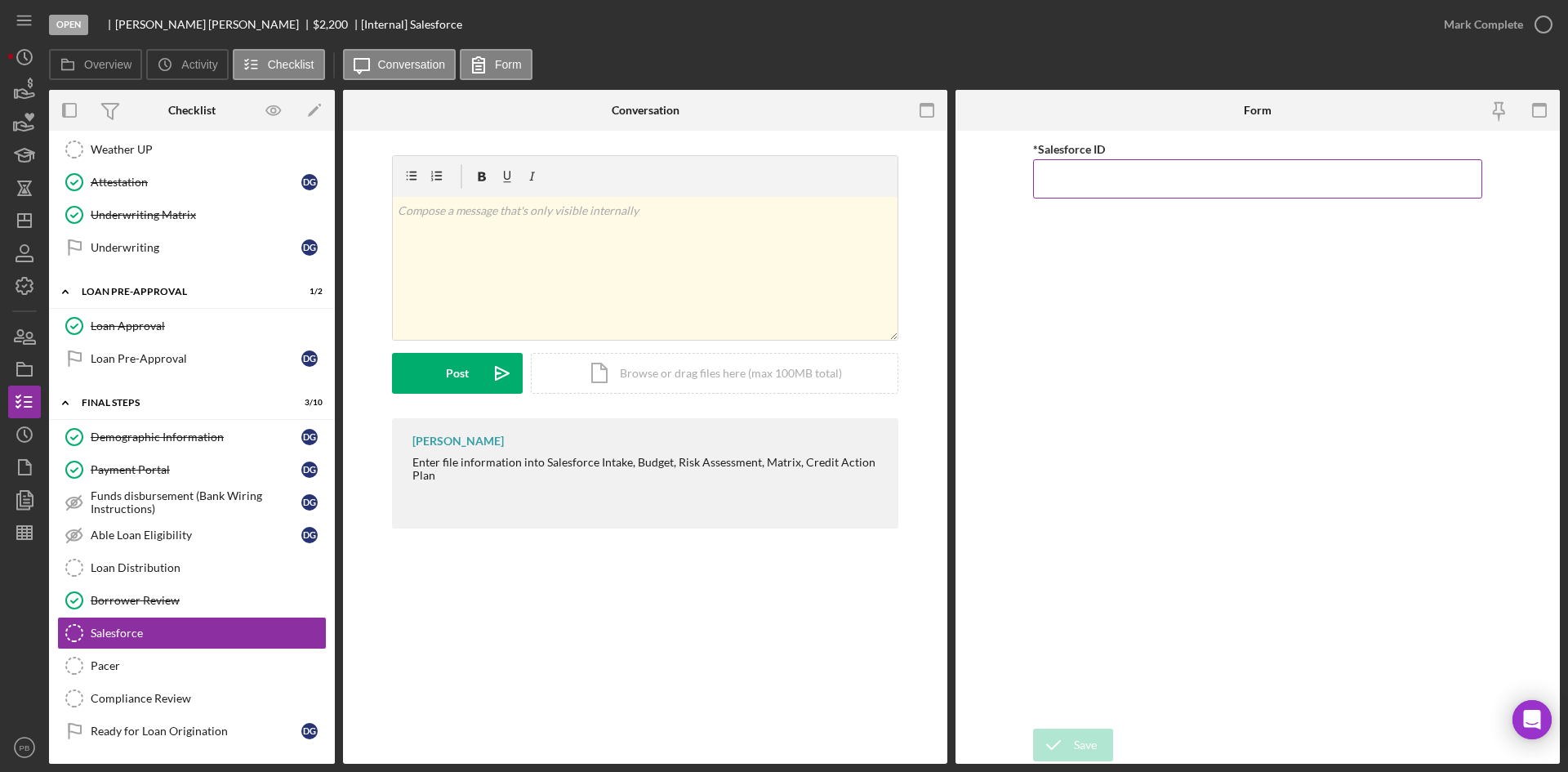
click at [1143, 185] on input "*Salesforce ID" at bounding box center [1257, 179] width 449 height 39
paste input "a0wPC000002NWUHYA4"
type input "a0wPC000002NWUHYA4"
click at [1115, 596] on div "Save Save" at bounding box center [1257, 746] width 449 height 36
click at [1110, 596] on button "Save" at bounding box center [1073, 746] width 80 height 33
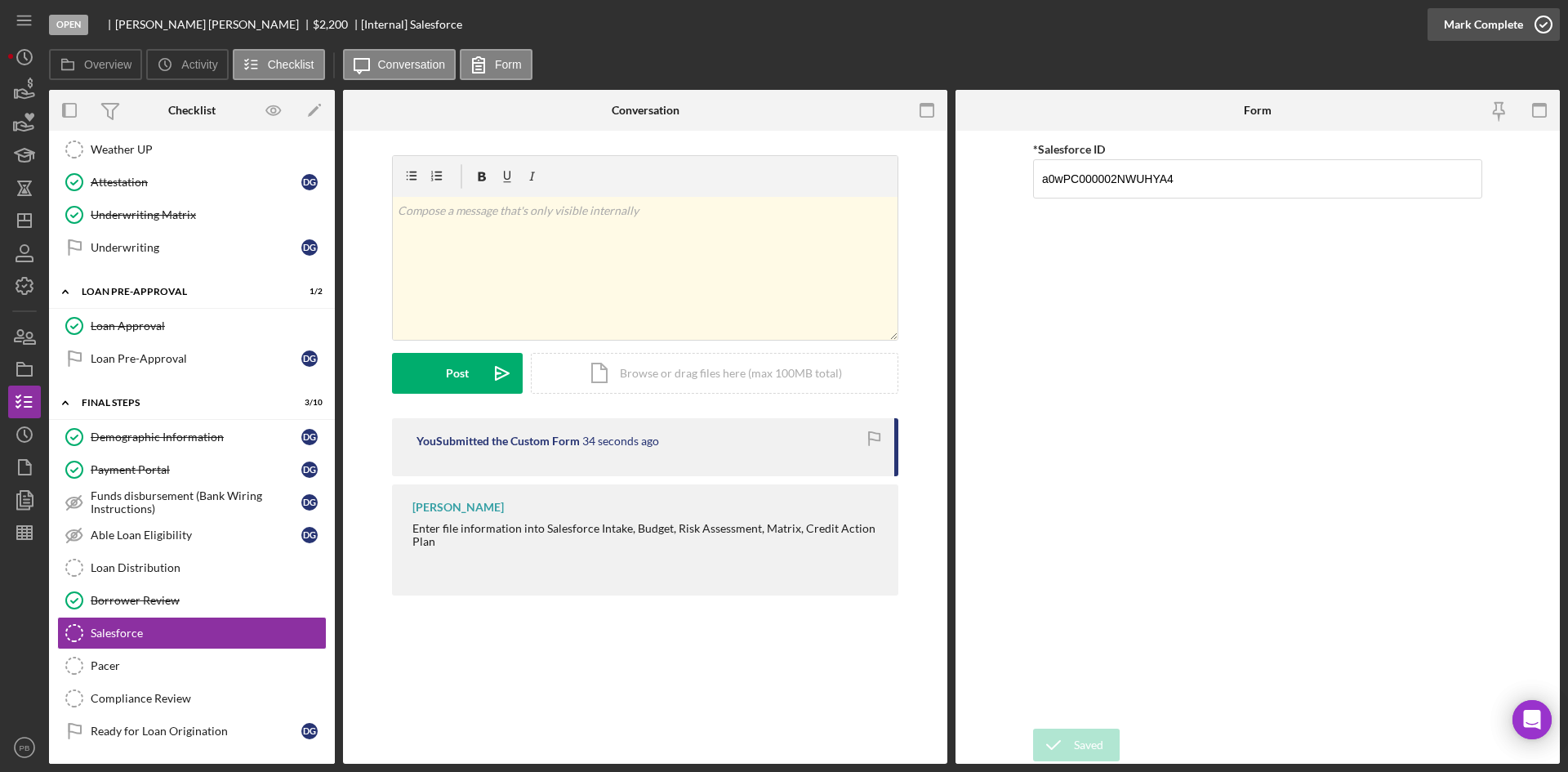
click at [1254, 19] on div "Mark Complete" at bounding box center [1483, 25] width 79 height 33
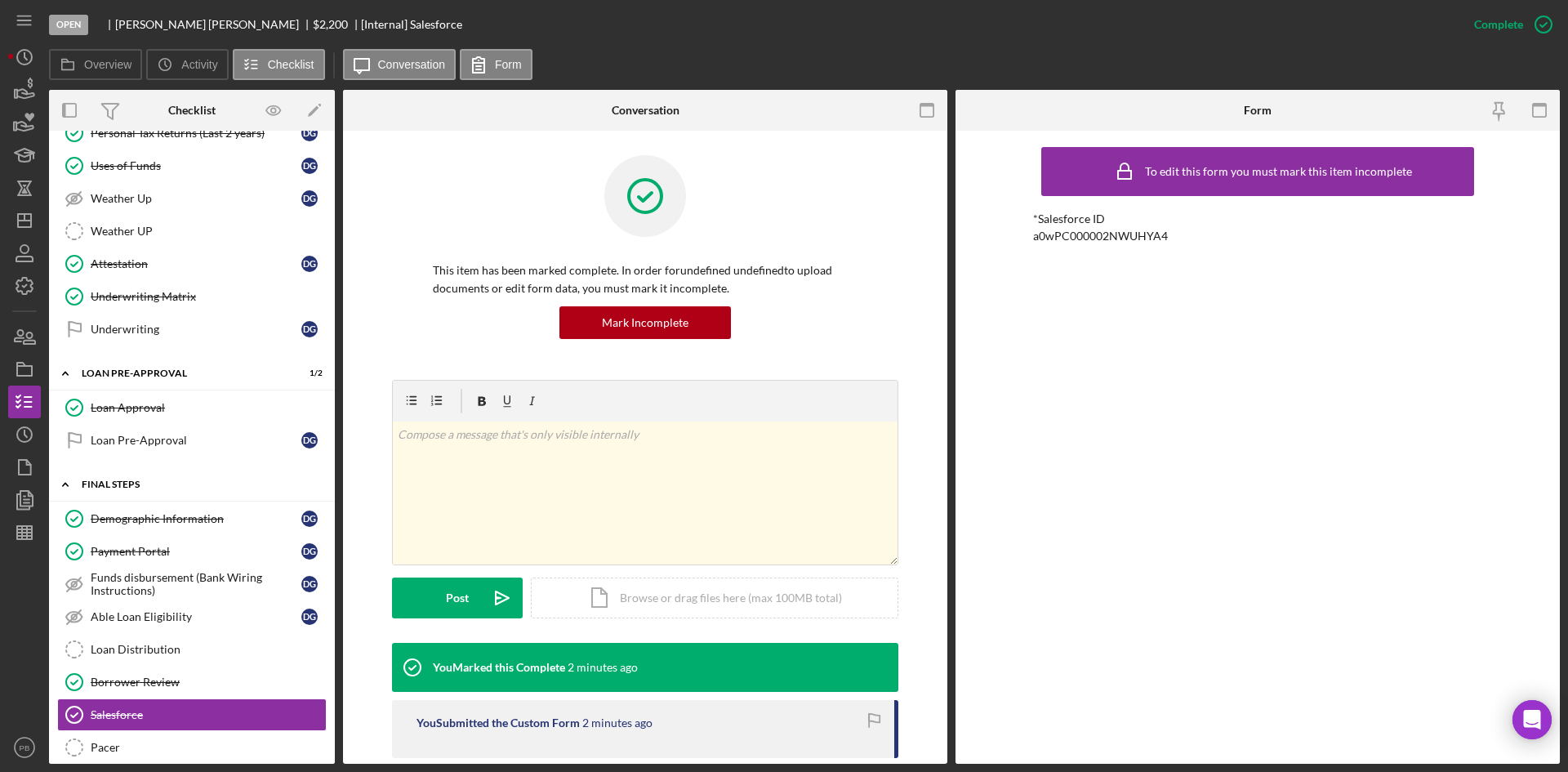
scroll to position [691, 0]
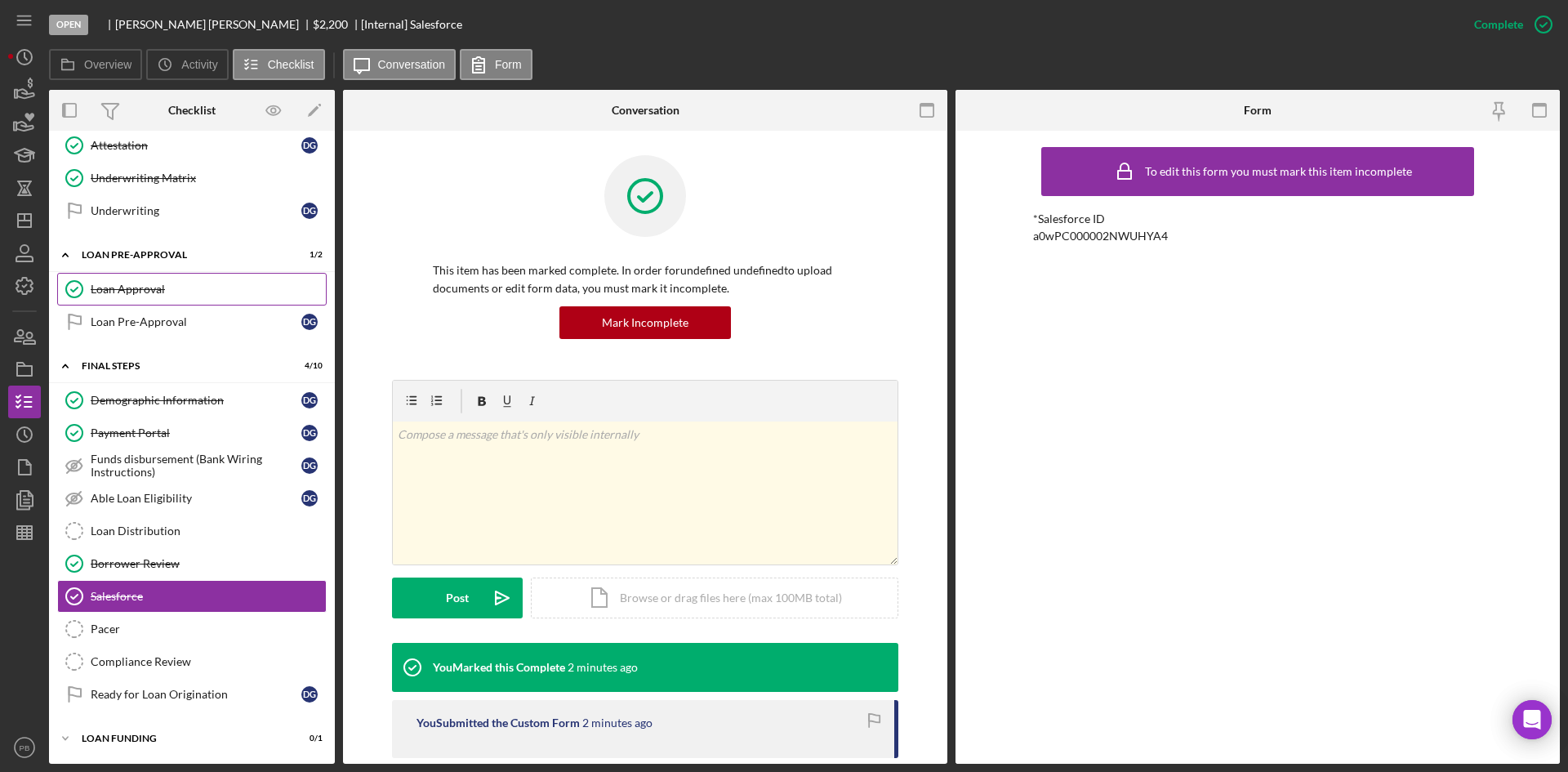
drag, startPoint x: 138, startPoint y: 278, endPoint x: 174, endPoint y: 284, distance: 36.5
click at [138, 278] on link "Loan Approval Loan Approval" at bounding box center [192, 289] width 270 height 33
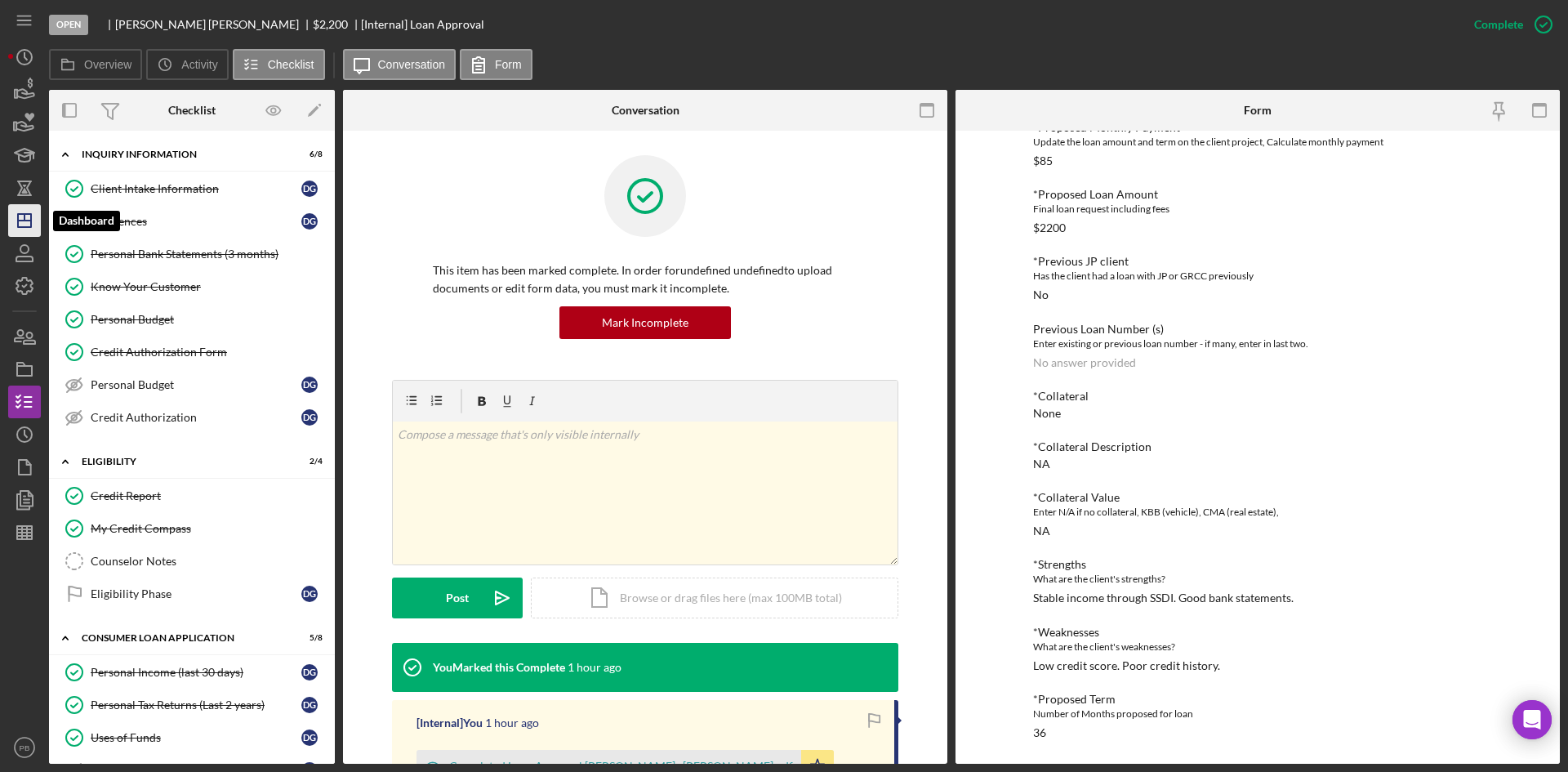
click at [27, 217] on icon "Icon/Dashboard" at bounding box center [24, 221] width 41 height 41
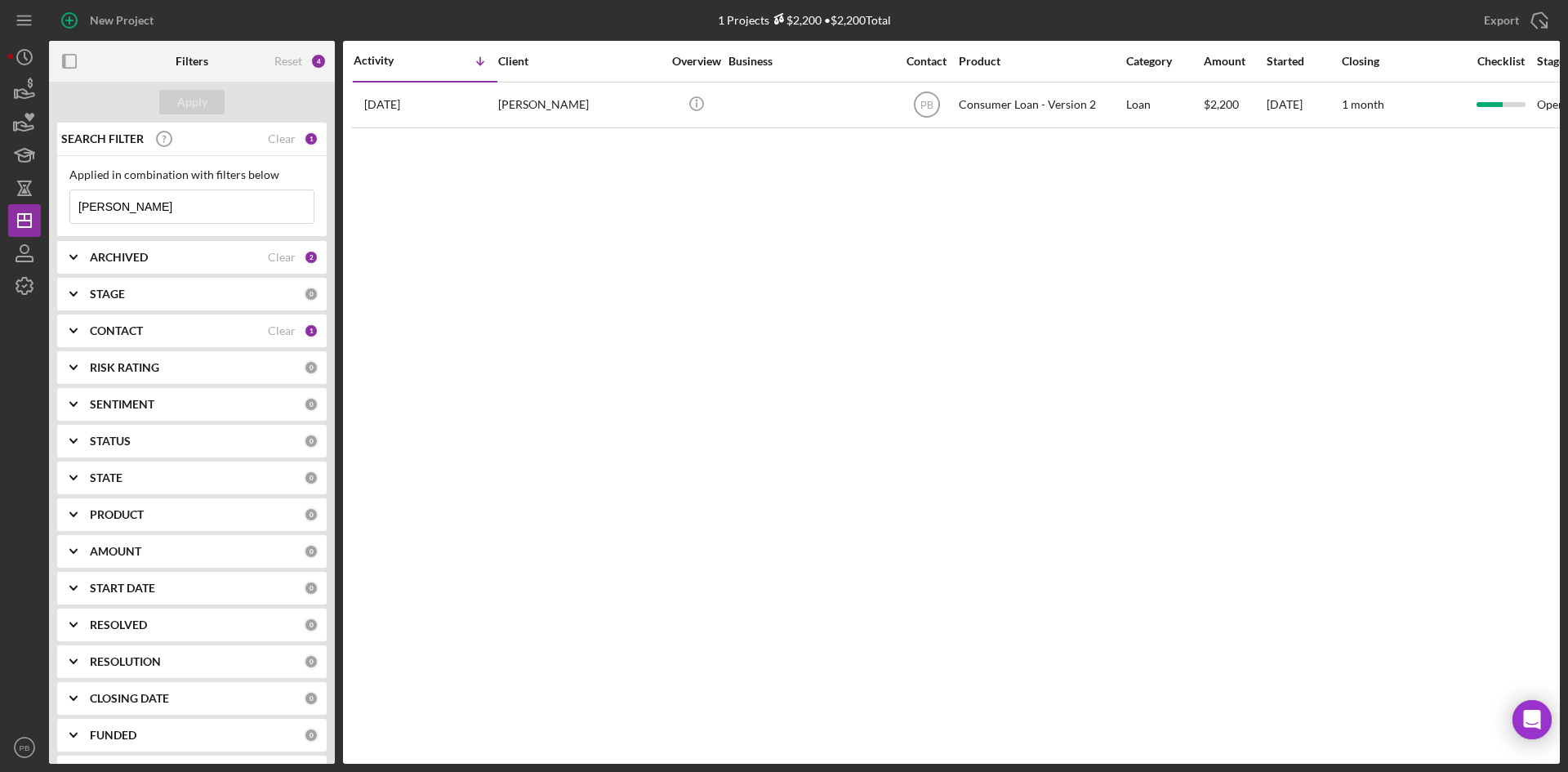
click at [133, 252] on b "ARCHIVED" at bounding box center [119, 257] width 58 height 13
click at [121, 323] on div "CONTACT Clear 1" at bounding box center [204, 331] width 229 height 33
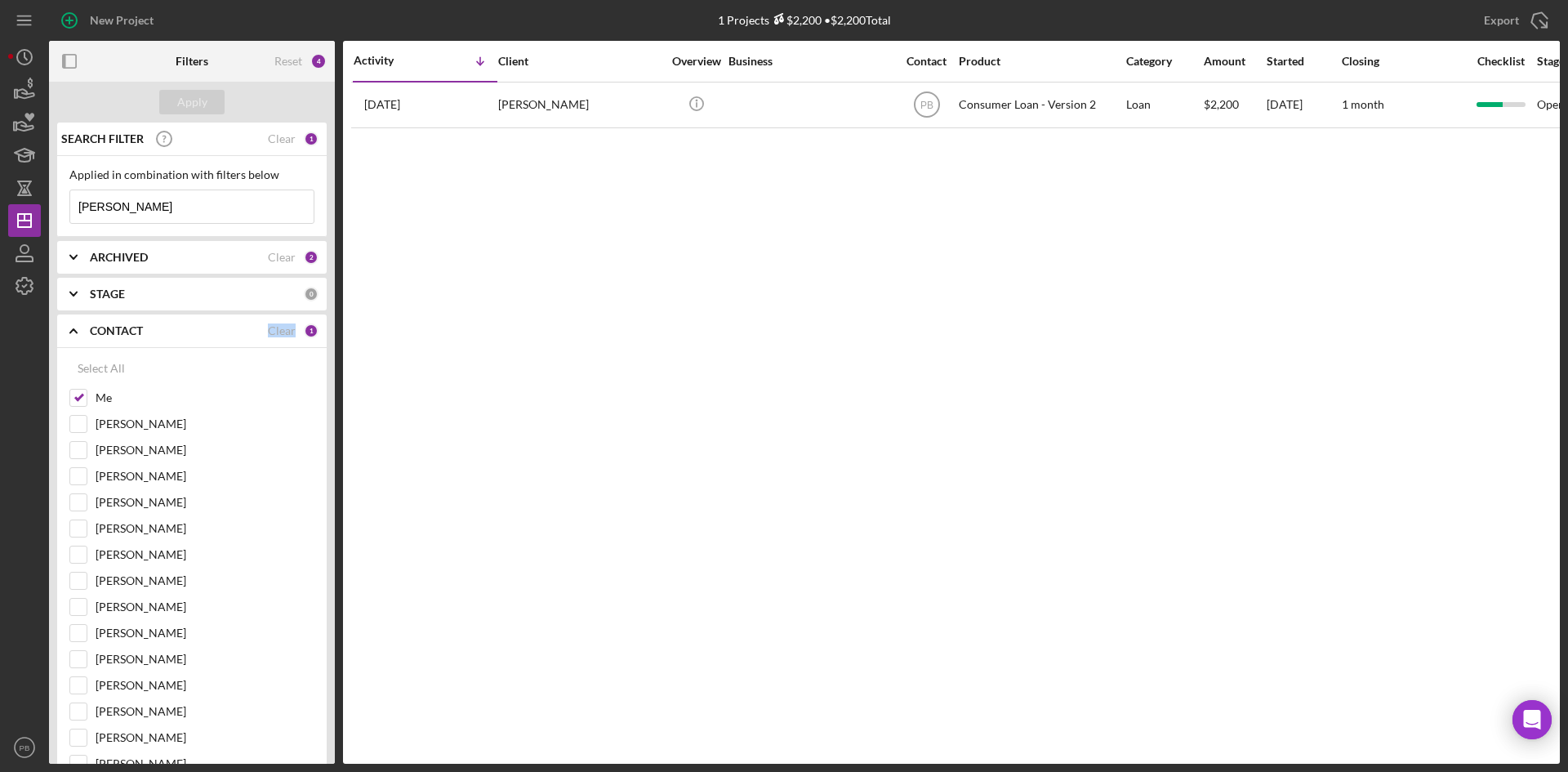
click at [121, 323] on div "CONTACT Clear 1" at bounding box center [204, 331] width 229 height 33
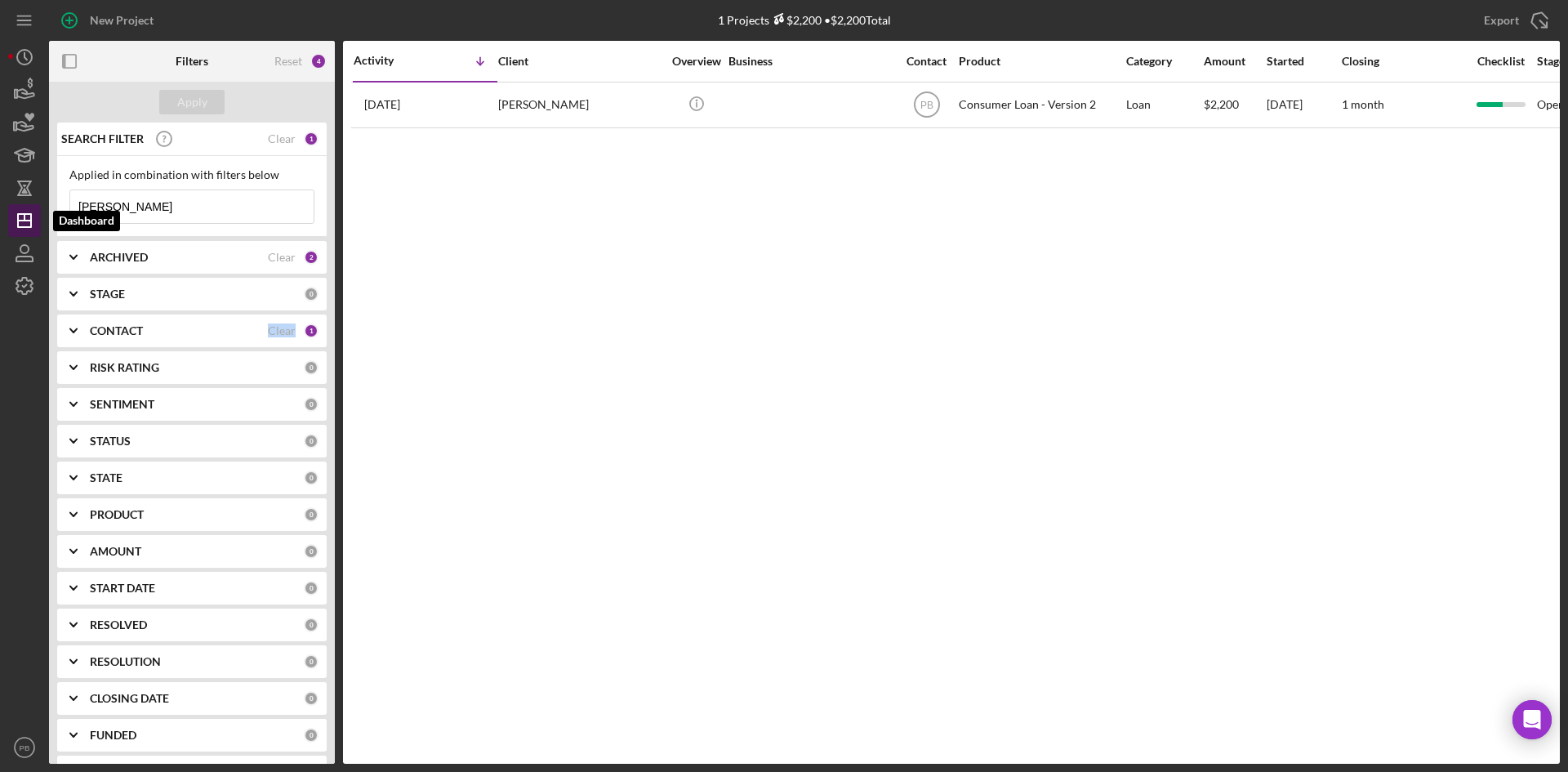
click at [22, 224] on icon "Icon/Dashboard" at bounding box center [24, 221] width 41 height 41
drag, startPoint x: 182, startPoint y: 189, endPoint x: 407, endPoint y: 154, distance: 227.7
click at [182, 189] on div "Applied in combination with filters below [PERSON_NAME] Icon/Menu Close" at bounding box center [191, 196] width 245 height 56
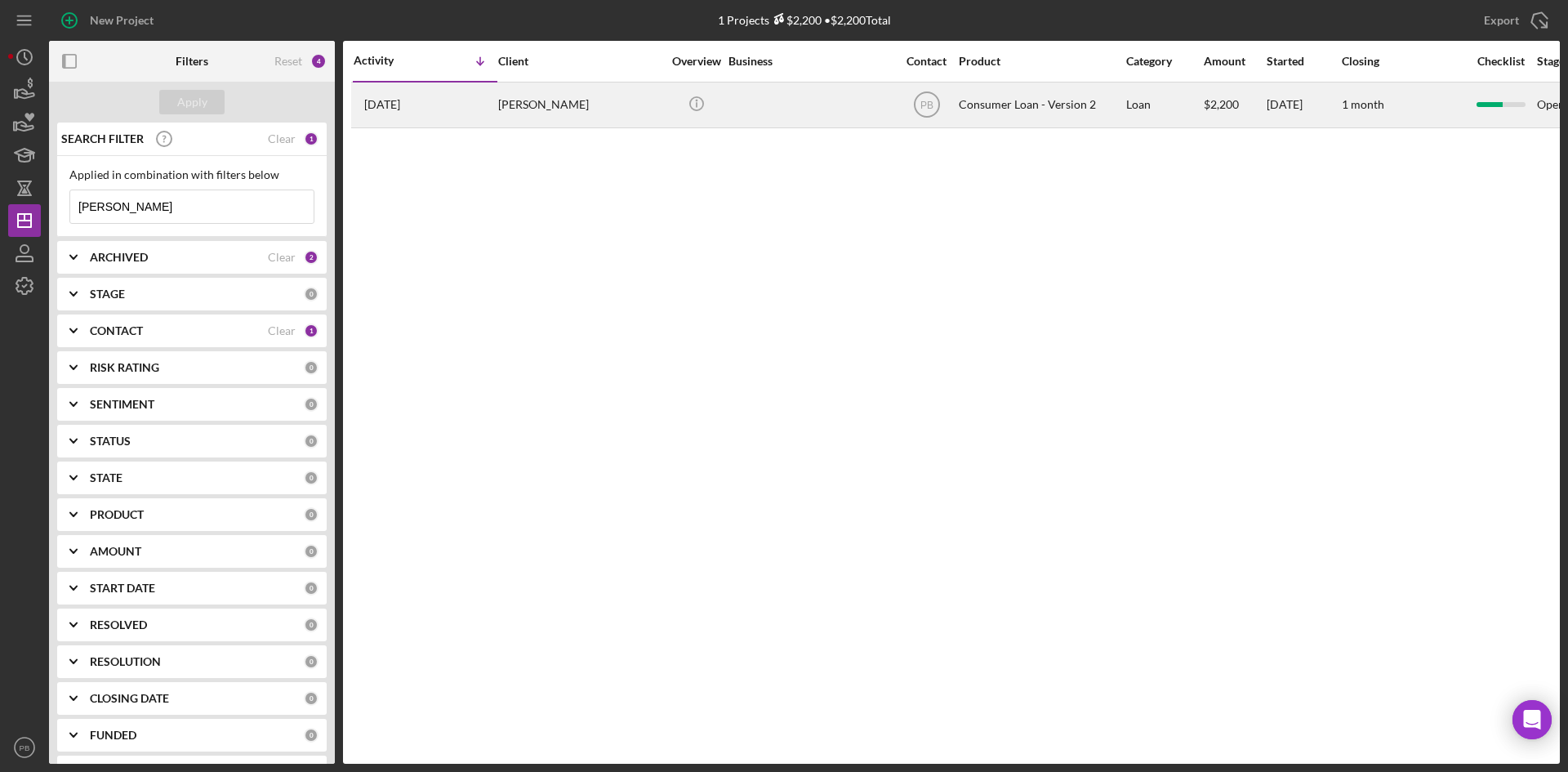
click at [496, 104] on div "[DATE] [PERSON_NAME]" at bounding box center [425, 105] width 143 height 44
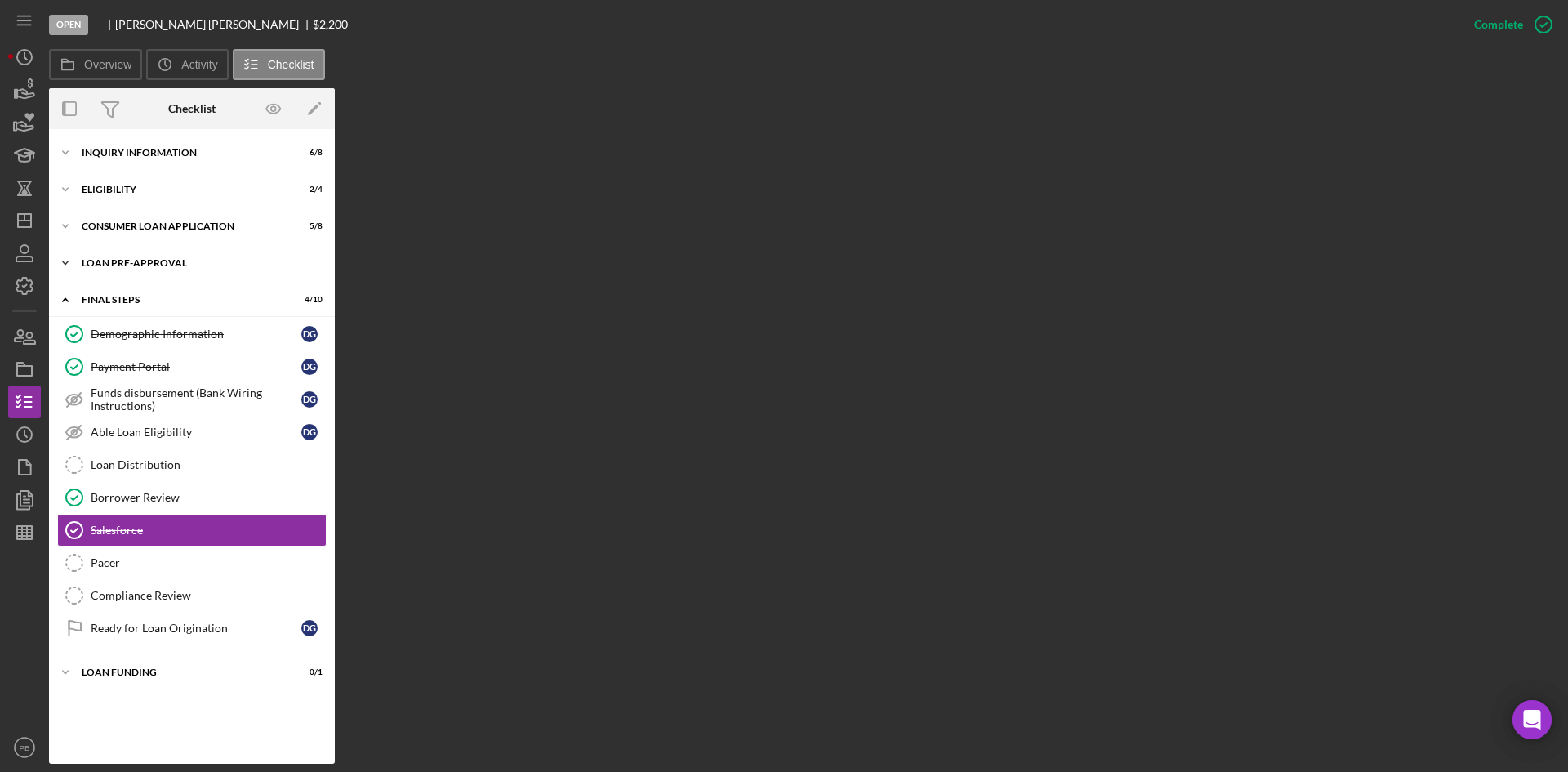
click at [140, 265] on div "Loan Pre-Approval" at bounding box center [198, 262] width 232 height 10
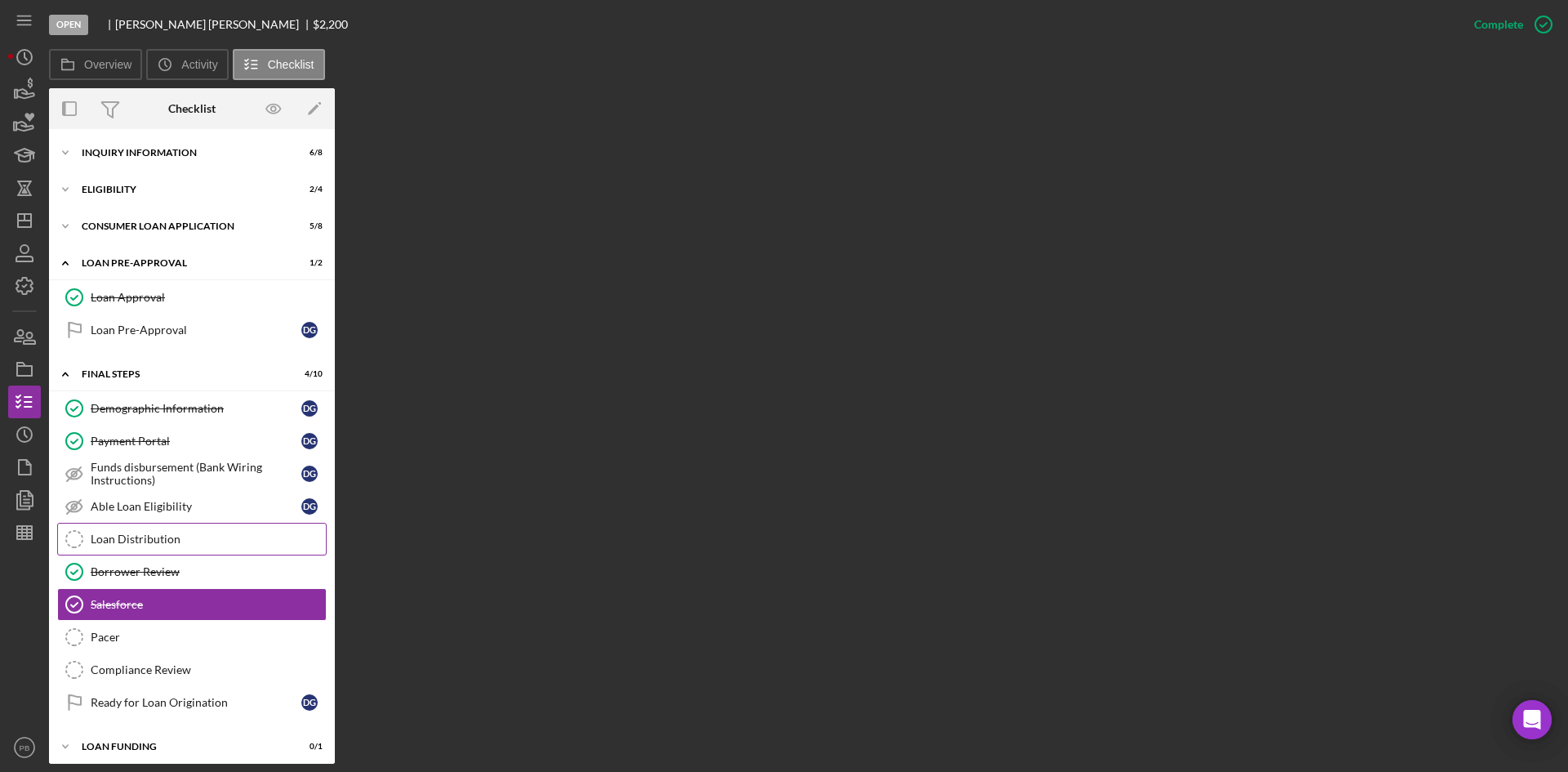
click at [153, 530] on link "Loan Distribution Loan Distribution" at bounding box center [192, 540] width 270 height 33
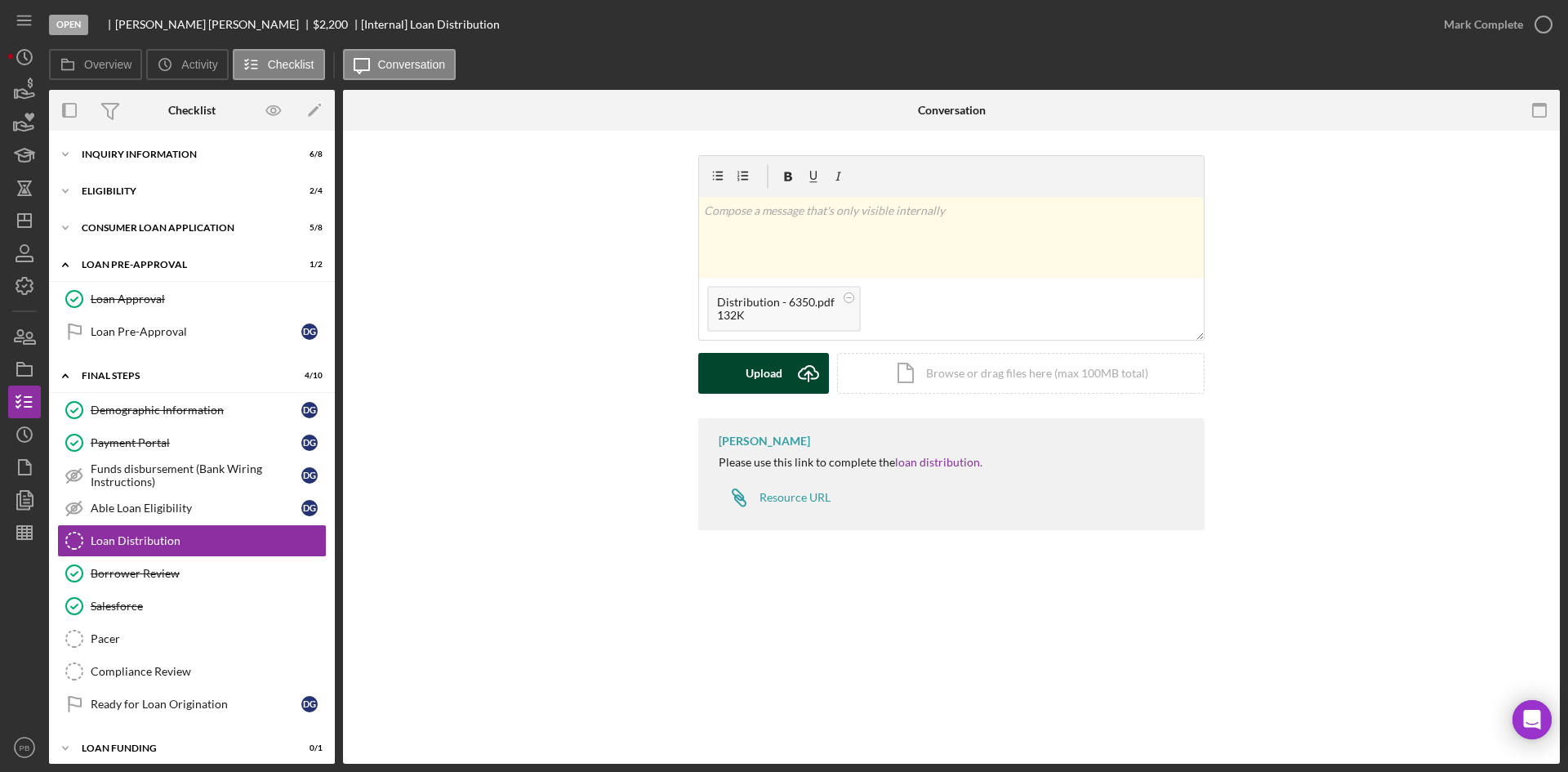
click at [769, 375] on div "Upload" at bounding box center [764, 373] width 36 height 41
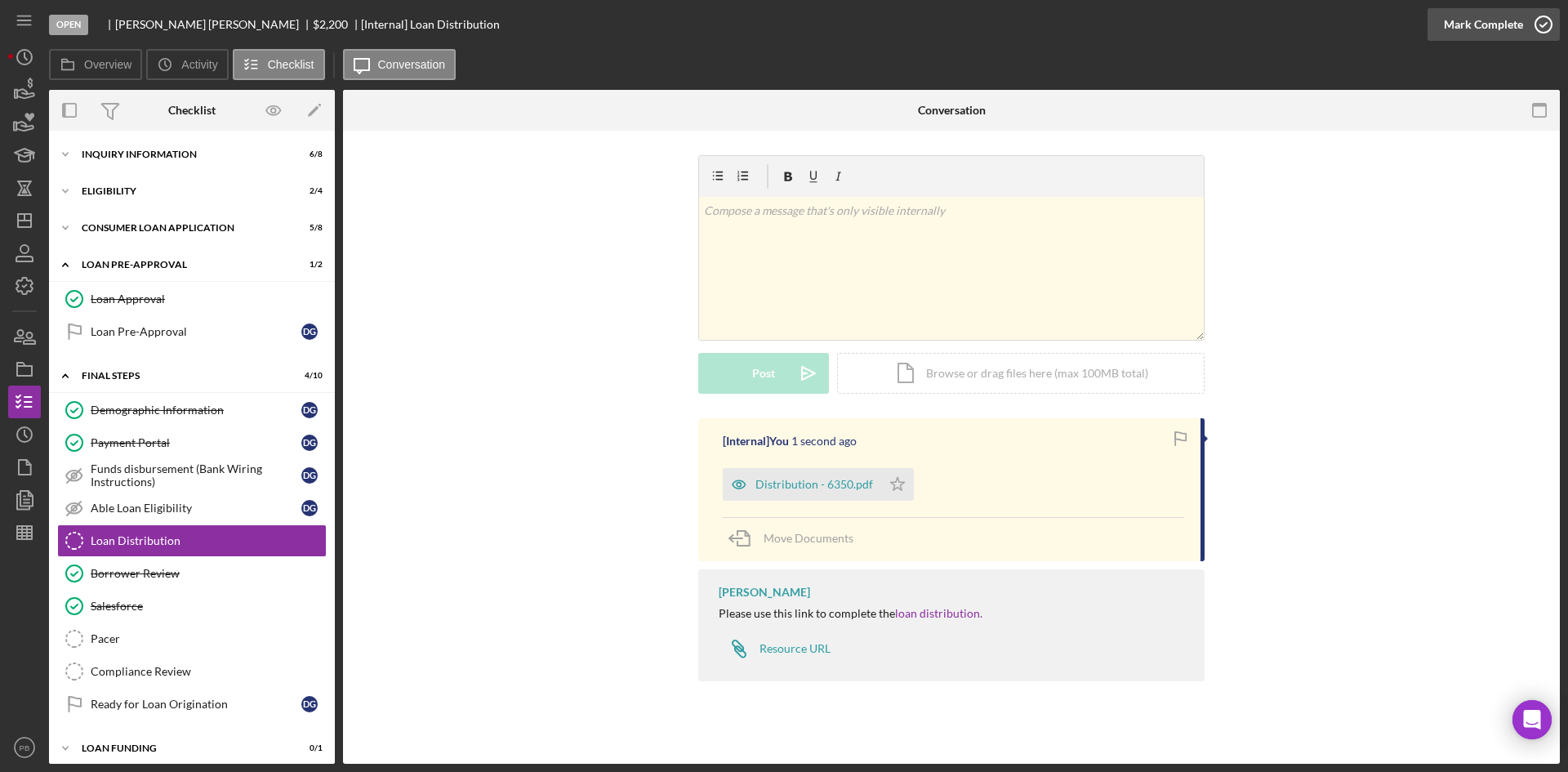
click at [1254, 26] on div "Mark Complete" at bounding box center [1483, 25] width 79 height 33
